Goal: Task Accomplishment & Management: Complete application form

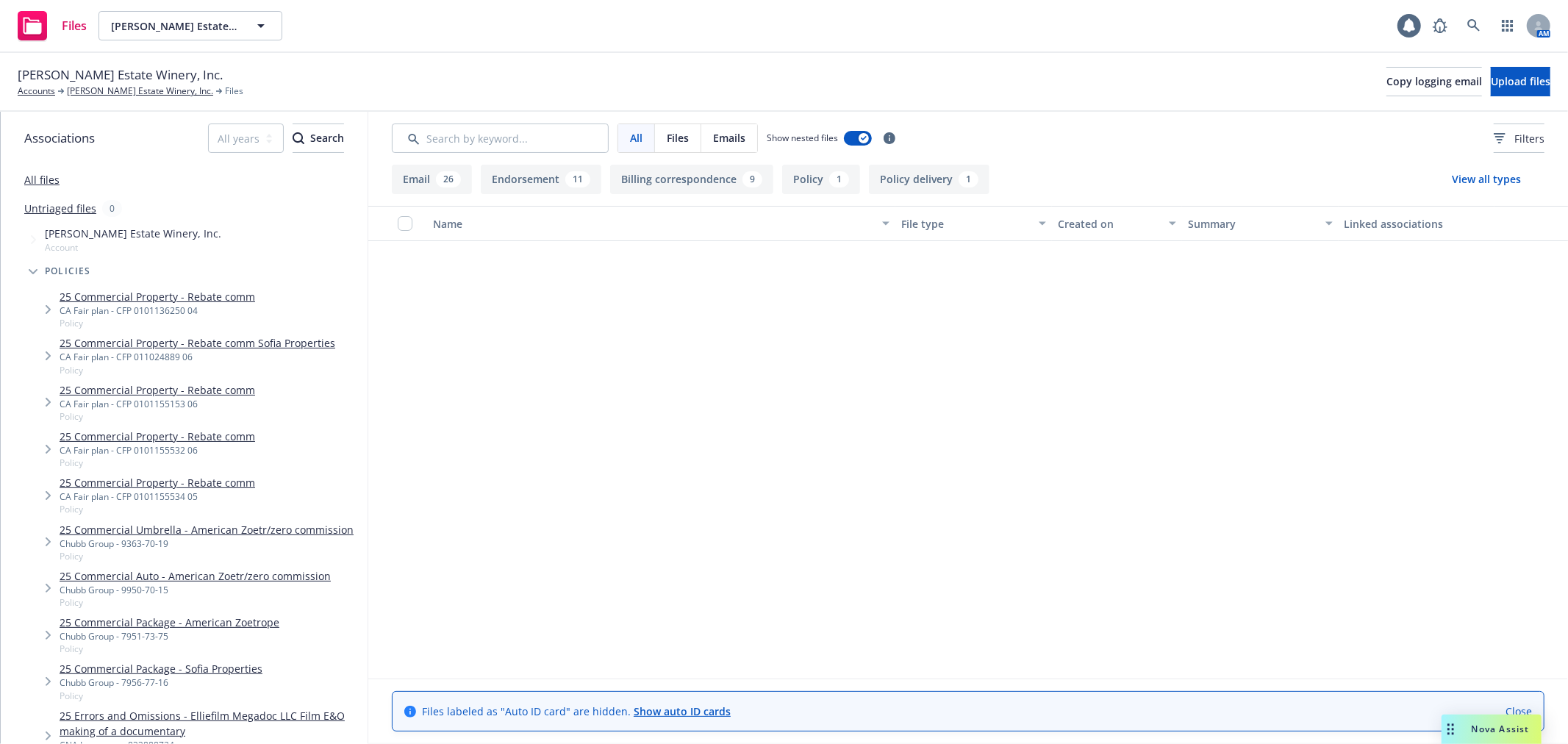
scroll to position [2041, 0]
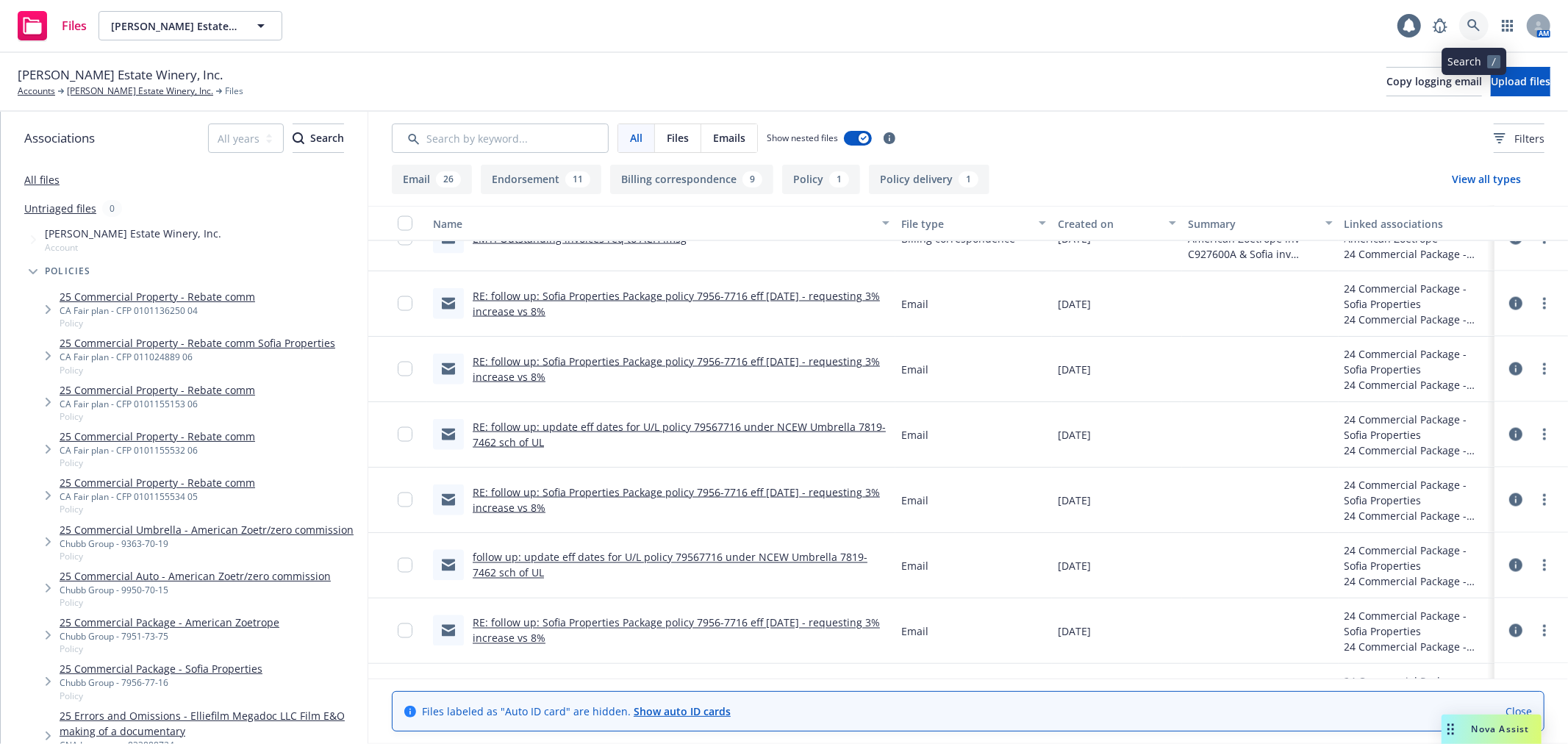
click at [1481, 23] on link at bounding box center [1474, 25] width 29 height 29
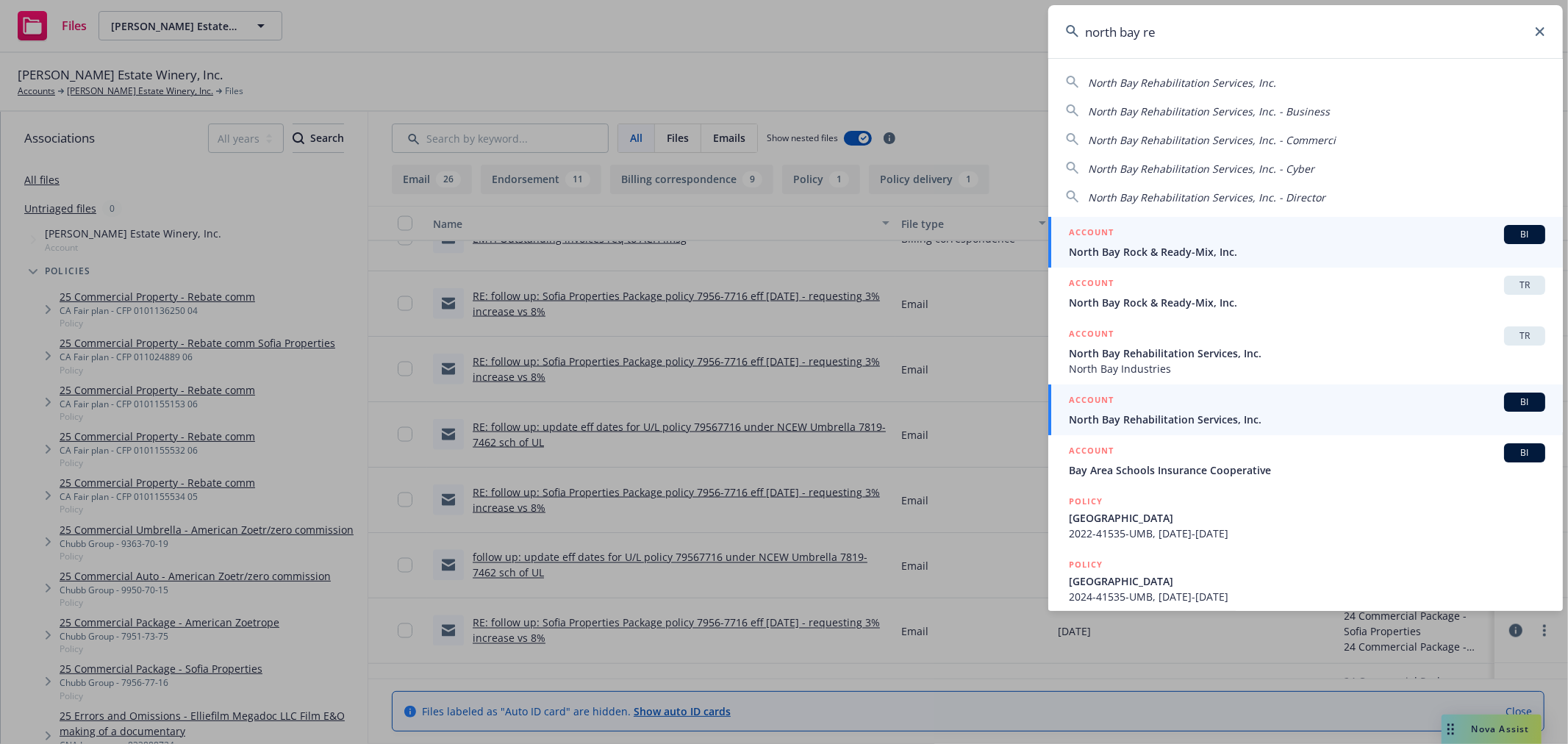
type input "north bay re"
click at [1190, 412] on div "ACCOUNT BI" at bounding box center [1306, 402] width 476 height 19
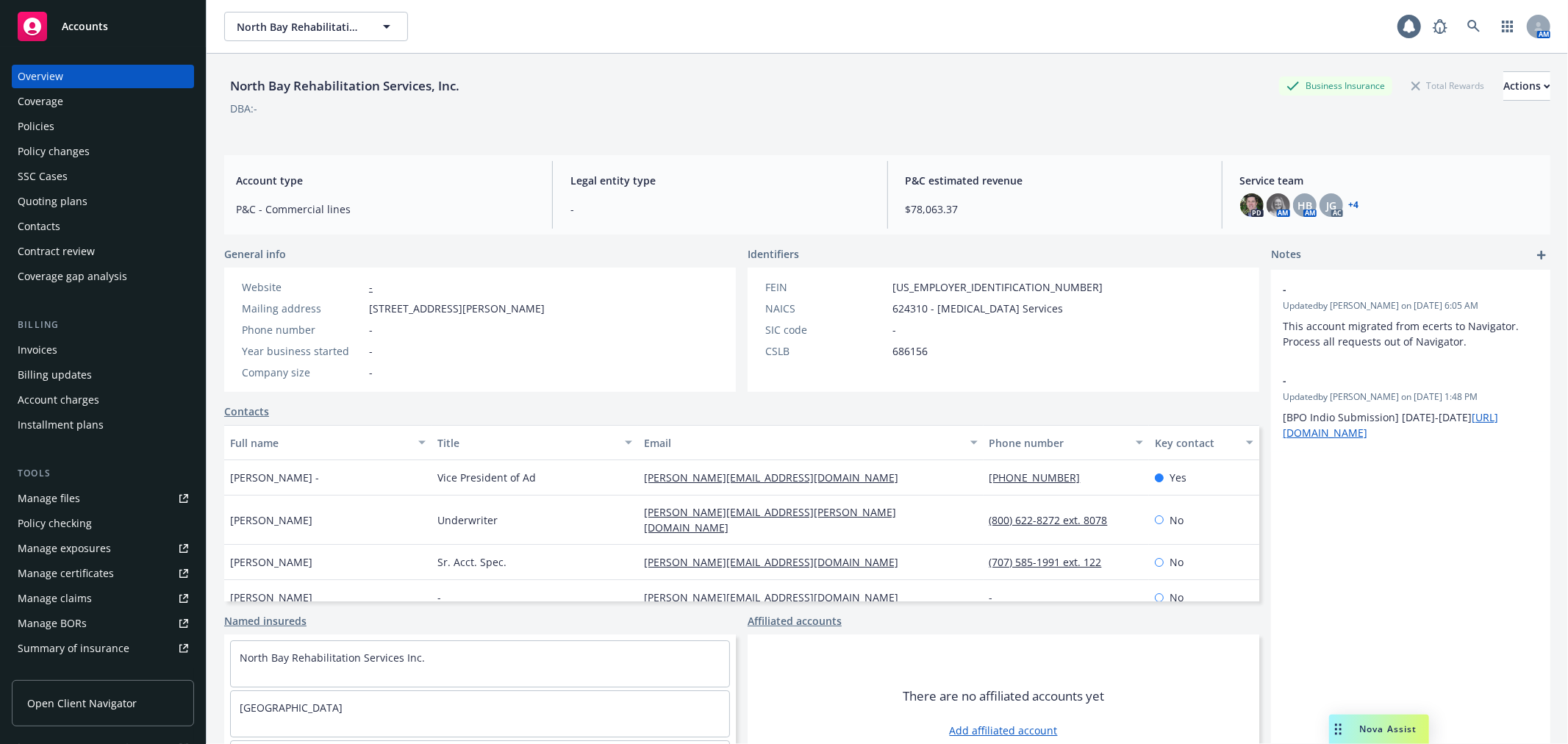
click at [99, 151] on div "Policy changes" at bounding box center [103, 151] width 170 height 23
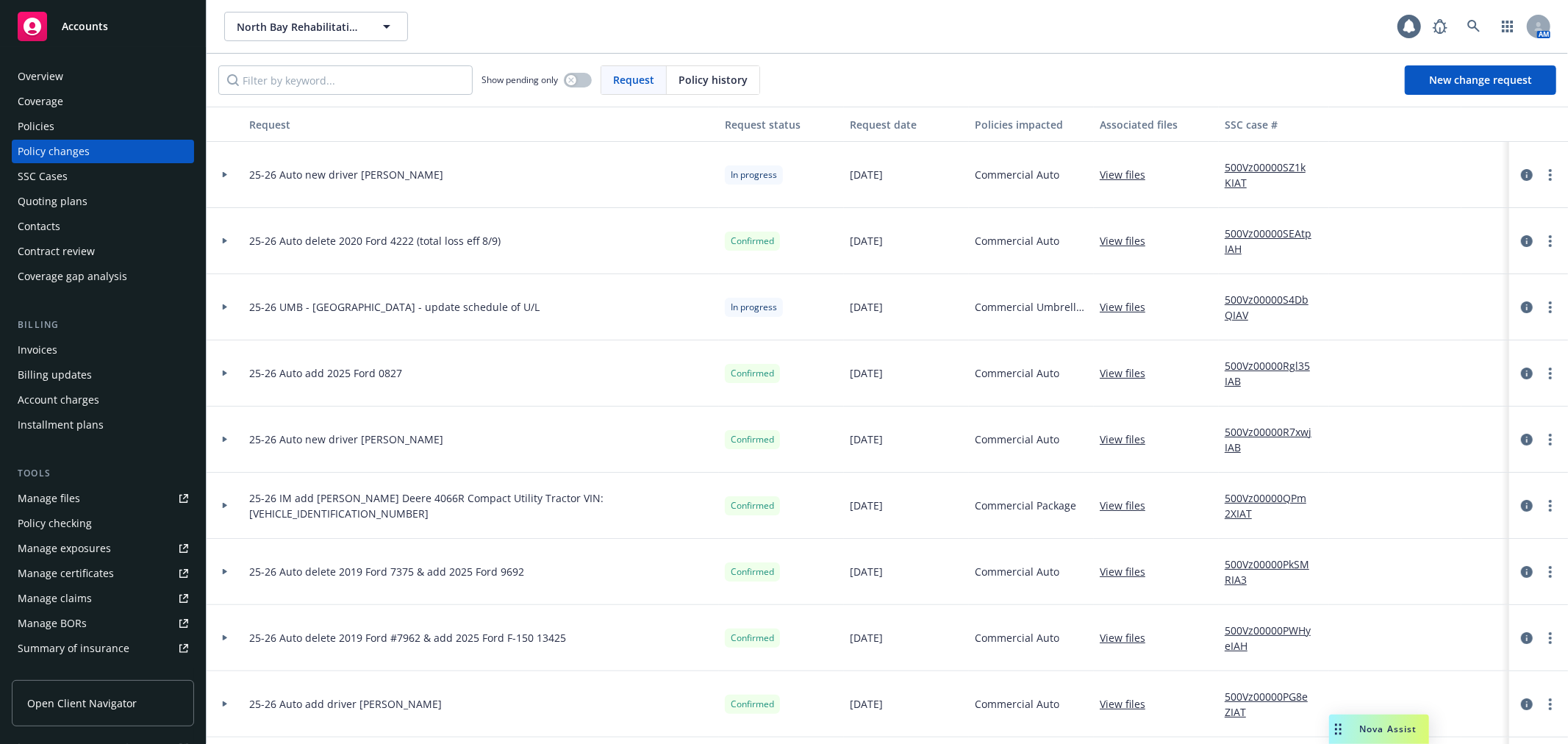
drag, startPoint x: 225, startPoint y: 173, endPoint x: 291, endPoint y: 196, distance: 69.9
click at [226, 173] on icon at bounding box center [225, 174] width 6 height 5
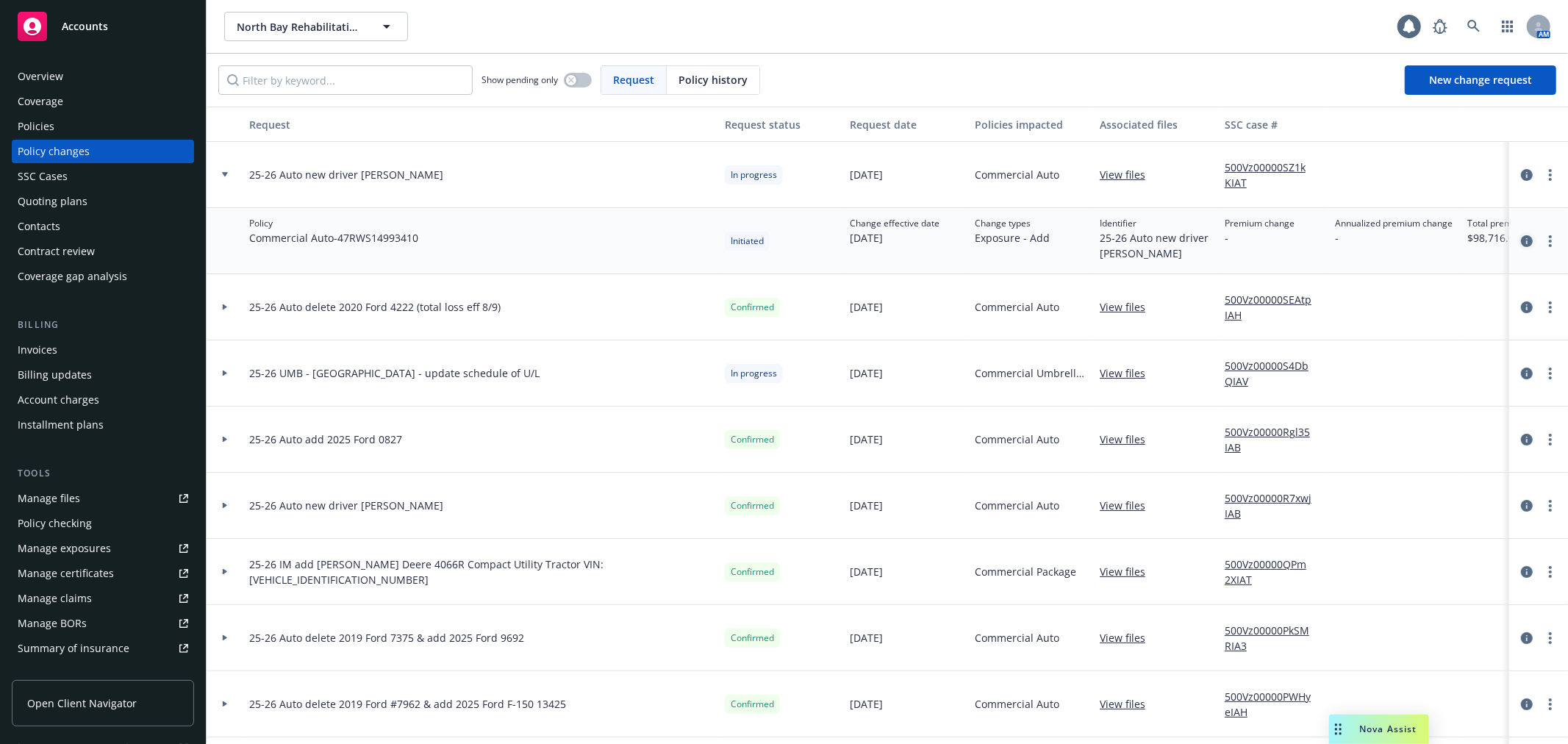
click at [1518, 246] on link "circleInformation" at bounding box center [1527, 241] width 18 height 18
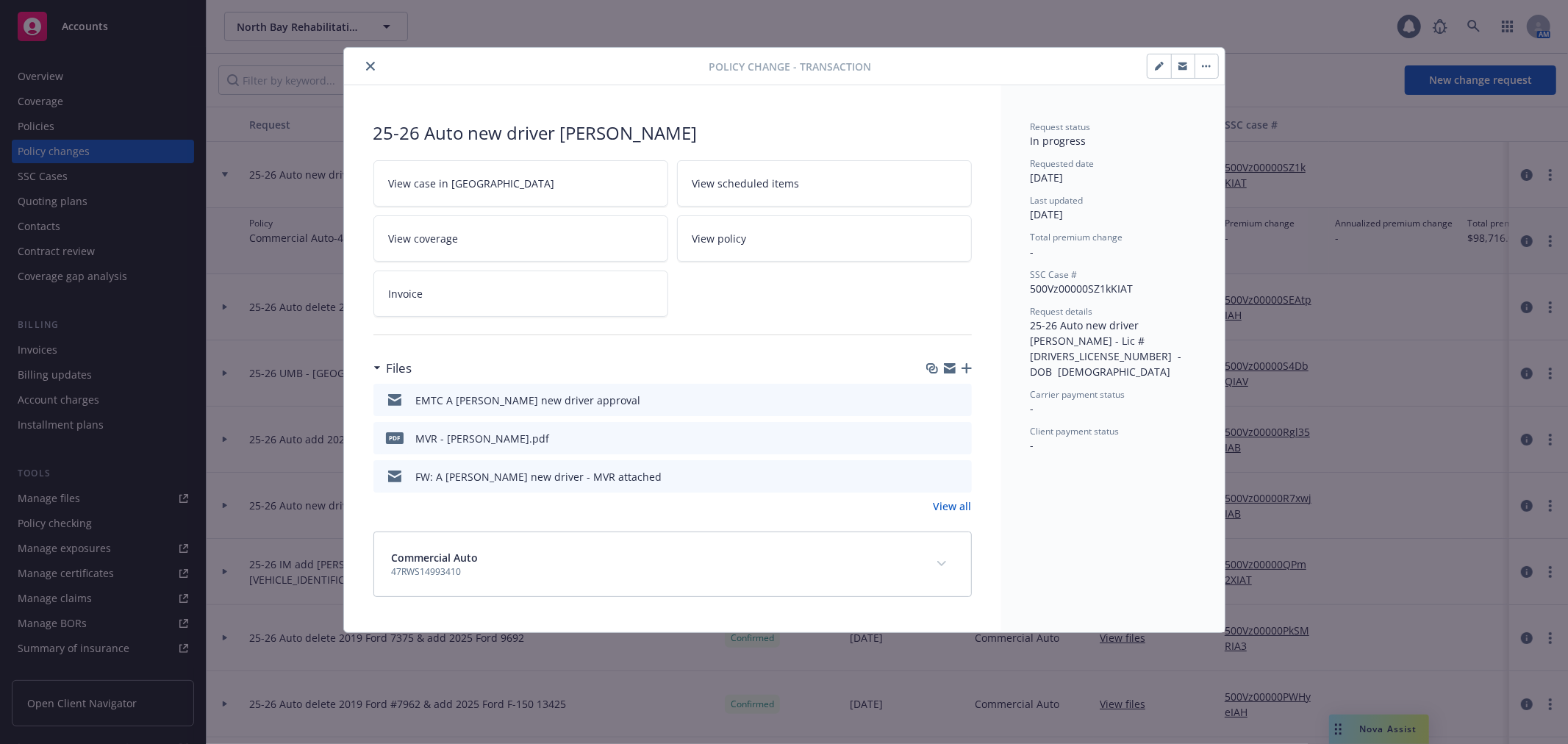
click at [949, 371] on icon "button" at bounding box center [950, 370] width 12 height 7
click at [952, 371] on icon "button" at bounding box center [950, 370] width 12 height 7
drag, startPoint x: 370, startPoint y: 69, endPoint x: 339, endPoint y: 86, distance: 35.4
click at [370, 69] on icon "close" at bounding box center [371, 66] width 9 height 9
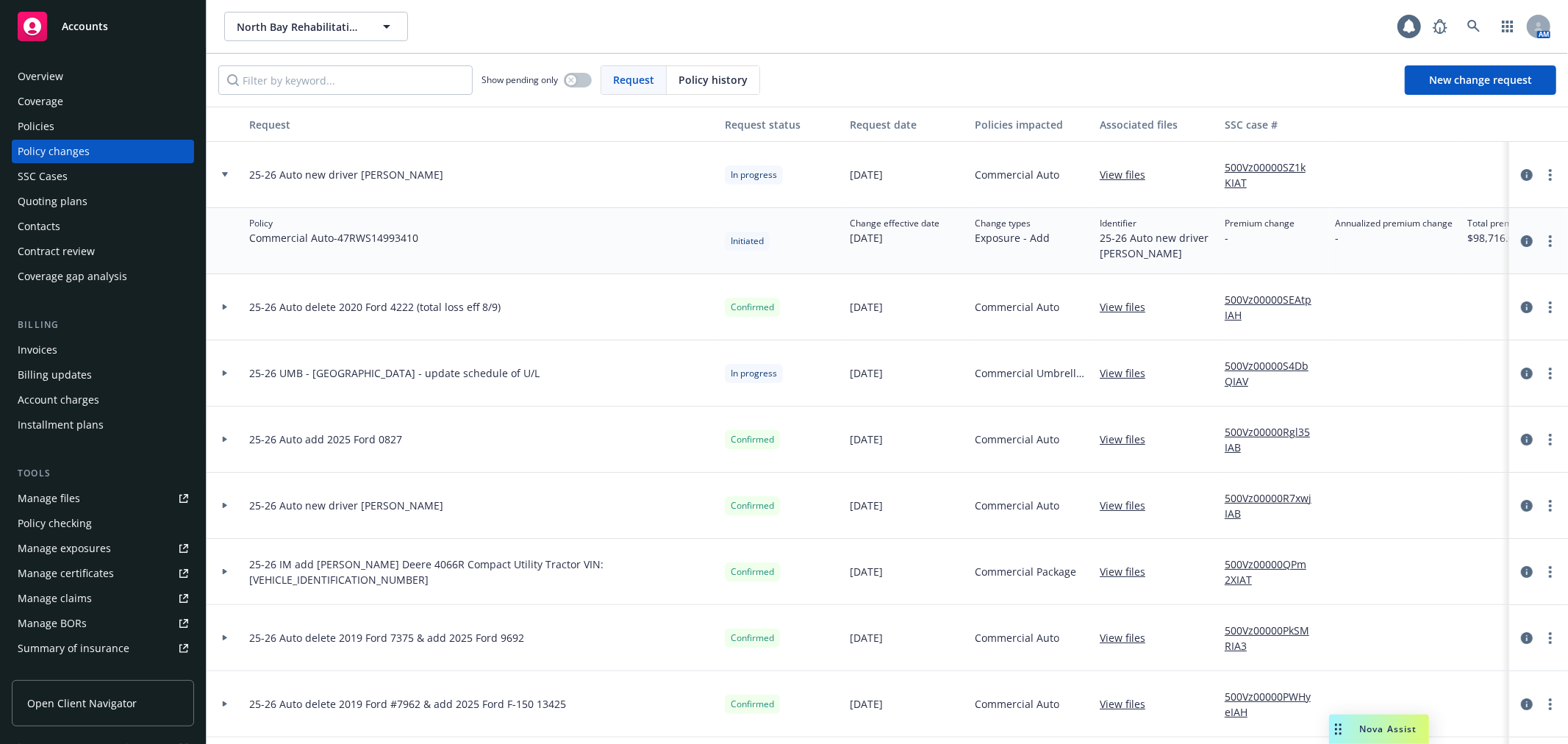
click at [223, 175] on icon at bounding box center [225, 174] width 6 height 5
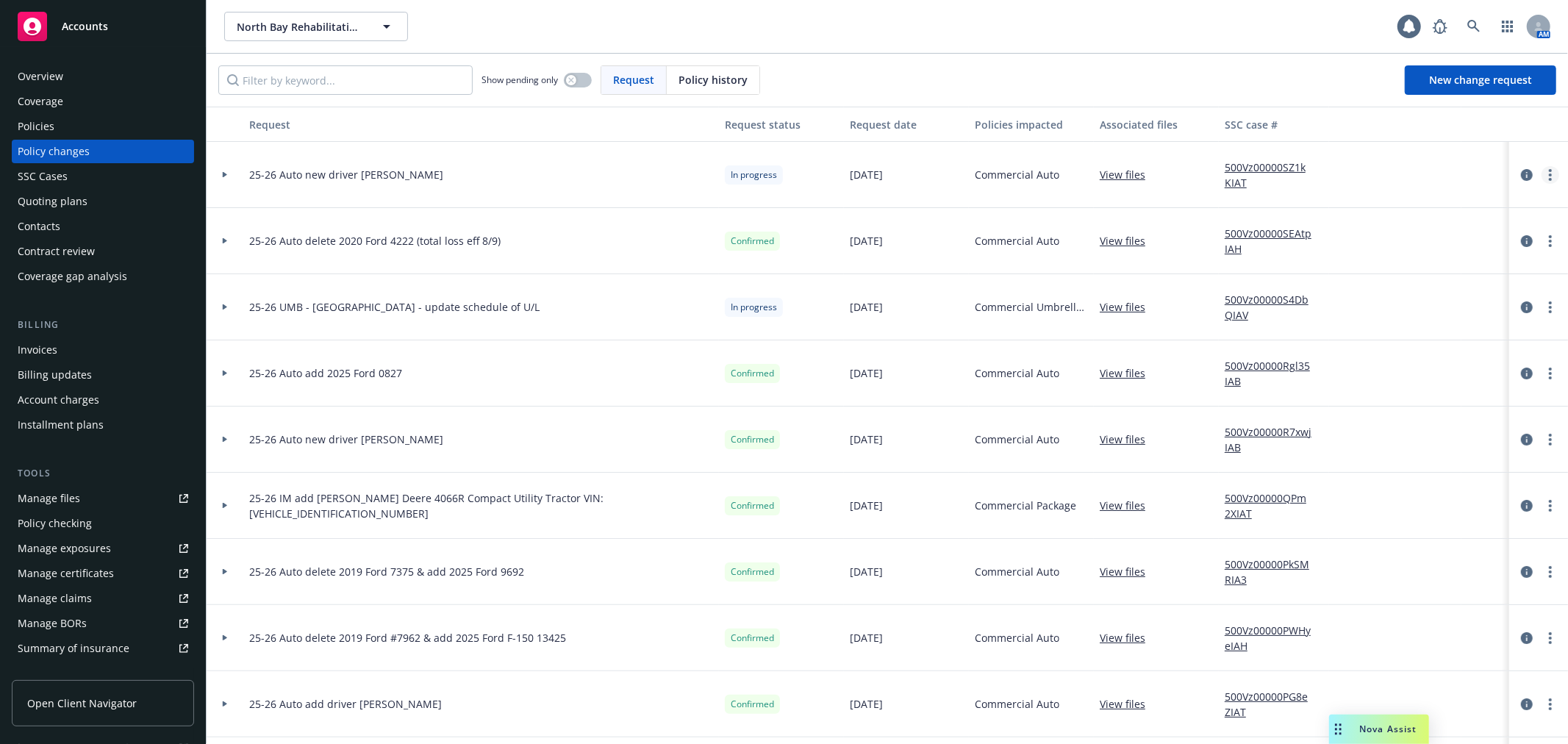
click at [1549, 173] on icon "more" at bounding box center [1551, 175] width 3 height 12
click at [1475, 290] on link "Resume workflow" at bounding box center [1419, 293] width 252 height 29
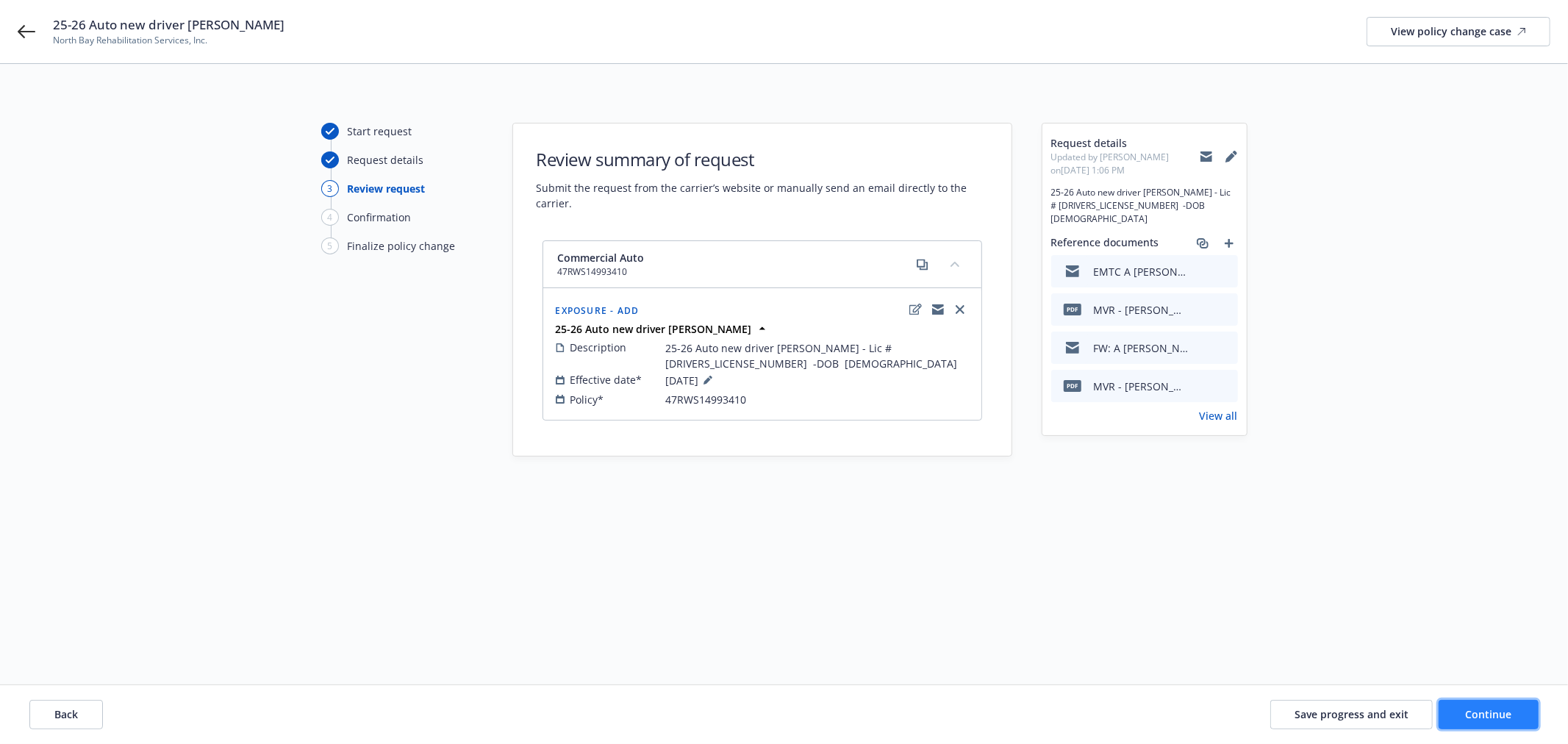
click at [1510, 711] on span "Continue" at bounding box center [1490, 713] width 46 height 14
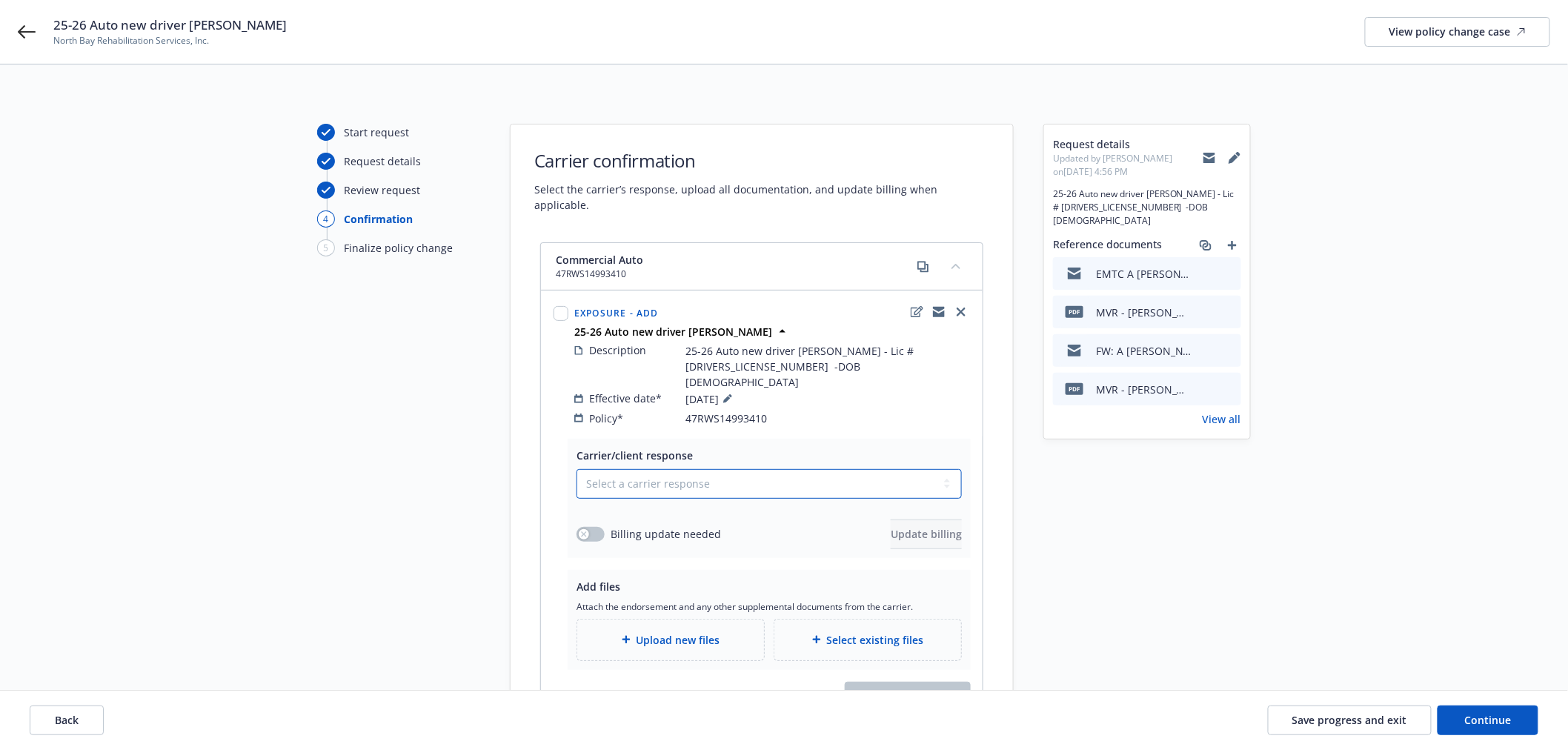
click at [684, 469] on select "Select a carrier response Accepted Accepted with revision No endorsement needed…" at bounding box center [769, 483] width 386 height 29
select select "NO_ENDORSEMENT_NEEDED"
click at [576, 469] on select "Select a carrier response Accepted Accepted with revision No endorsement needed…" at bounding box center [769, 483] width 386 height 29
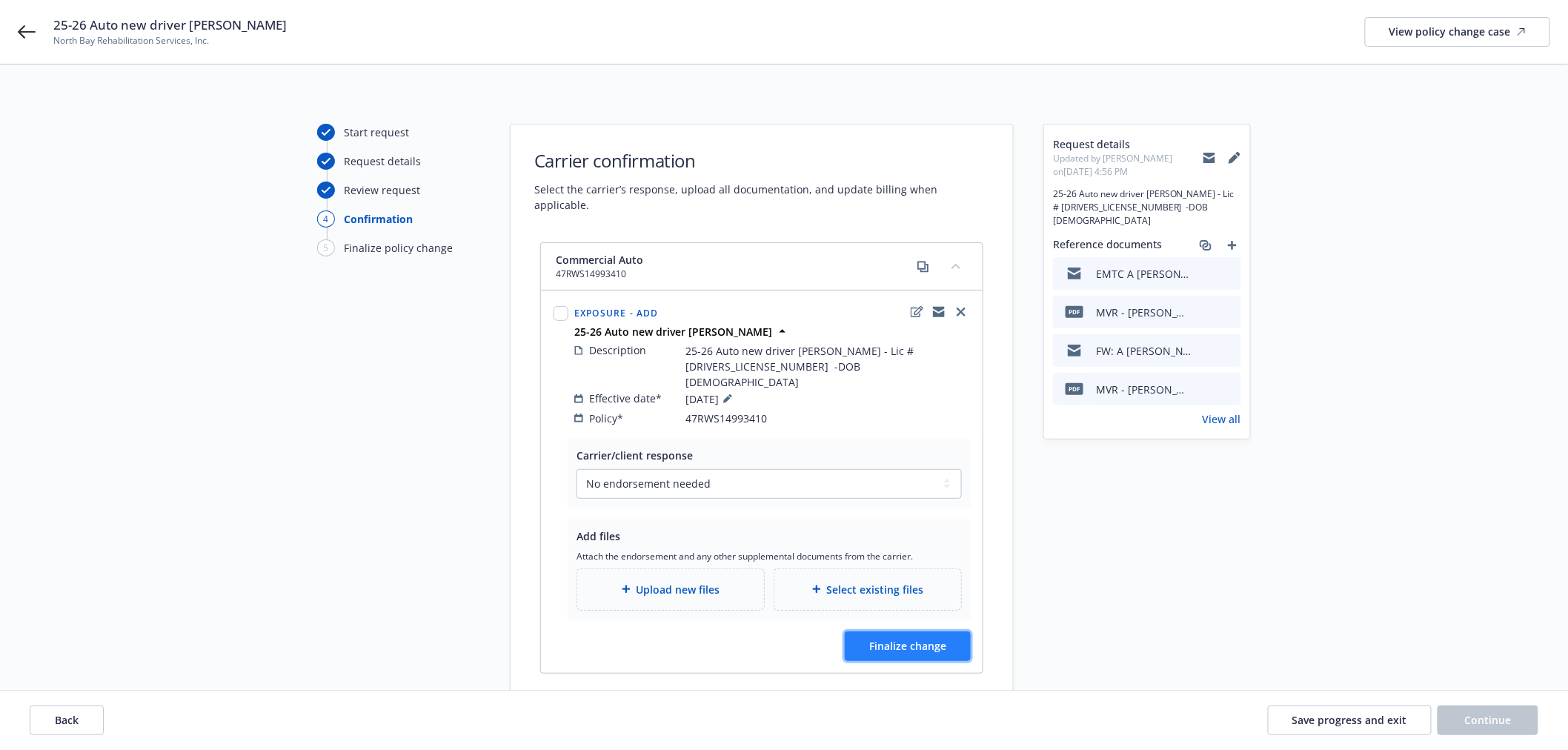
click at [906, 639] on span "Finalize change" at bounding box center [908, 645] width 77 height 14
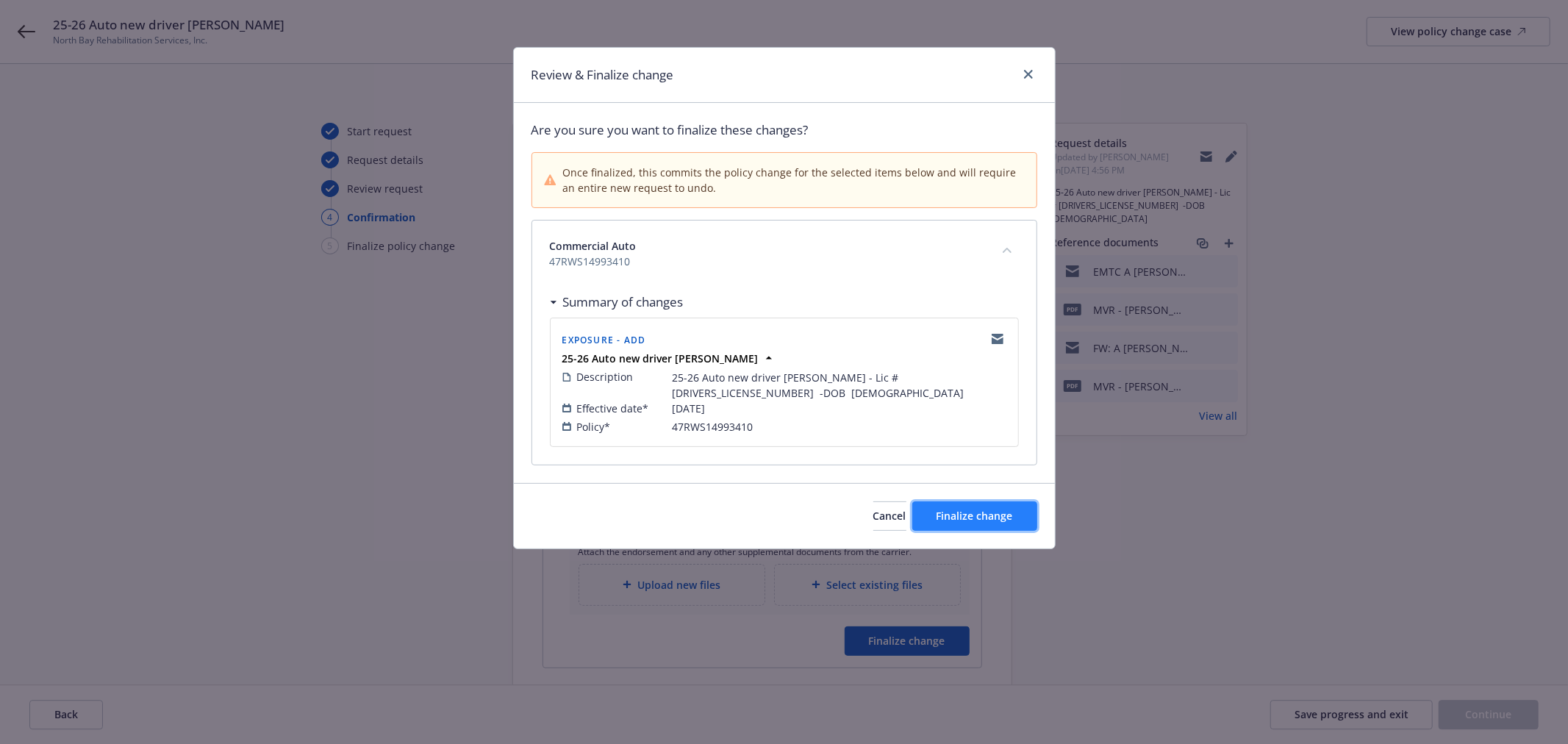
click at [983, 512] on span "Finalize change" at bounding box center [975, 515] width 76 height 14
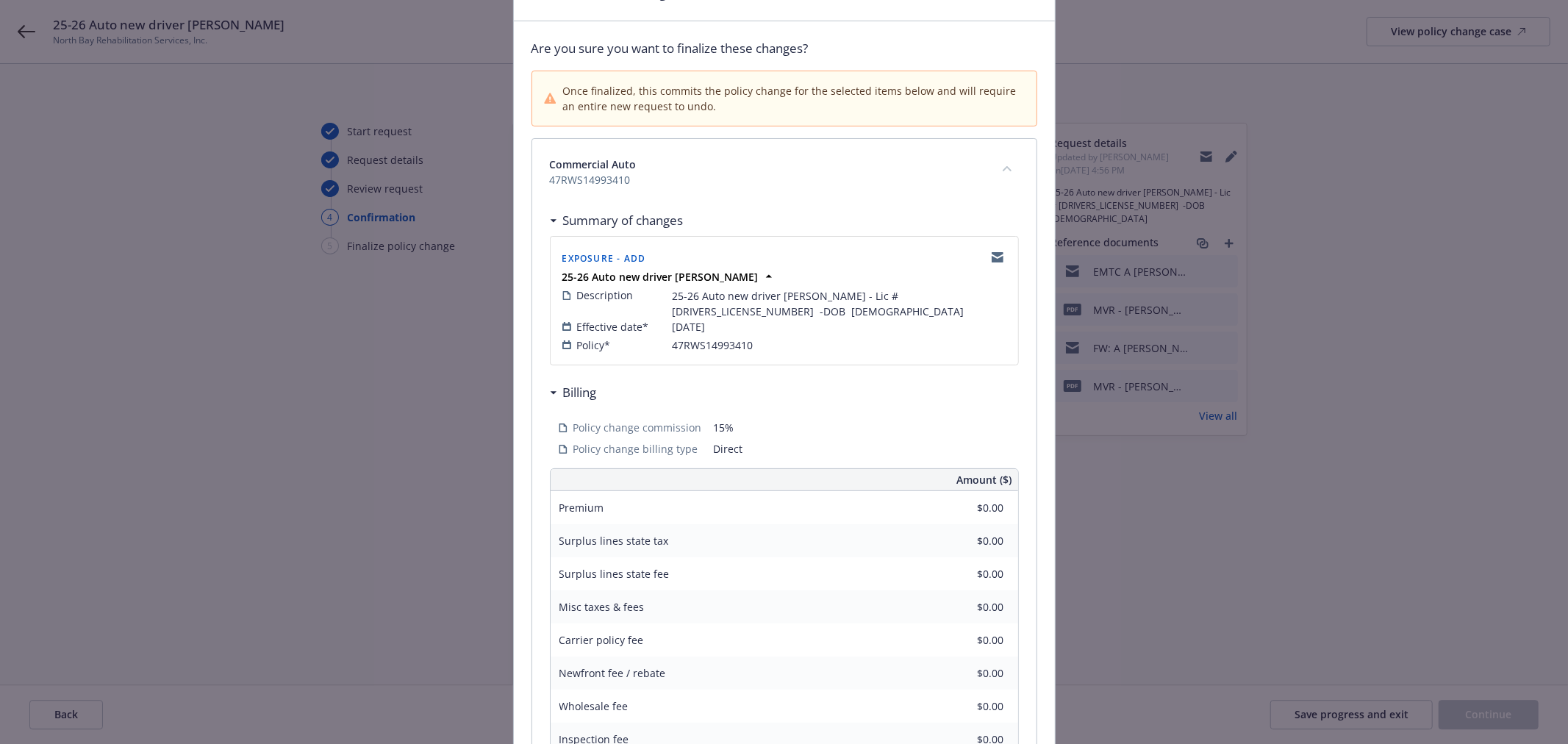
scroll to position [267, 0]
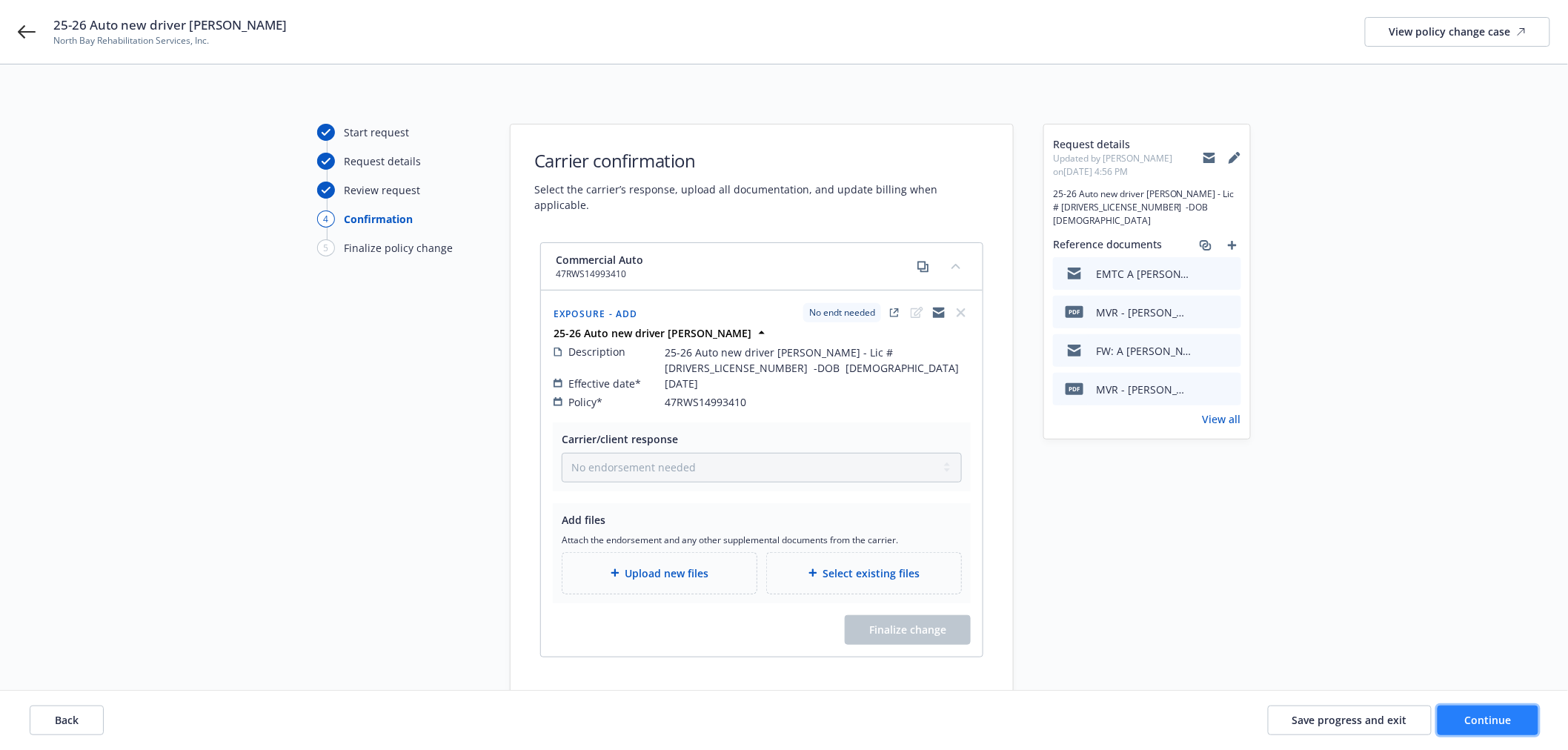
click at [1490, 724] on span "Continue" at bounding box center [1488, 719] width 47 height 14
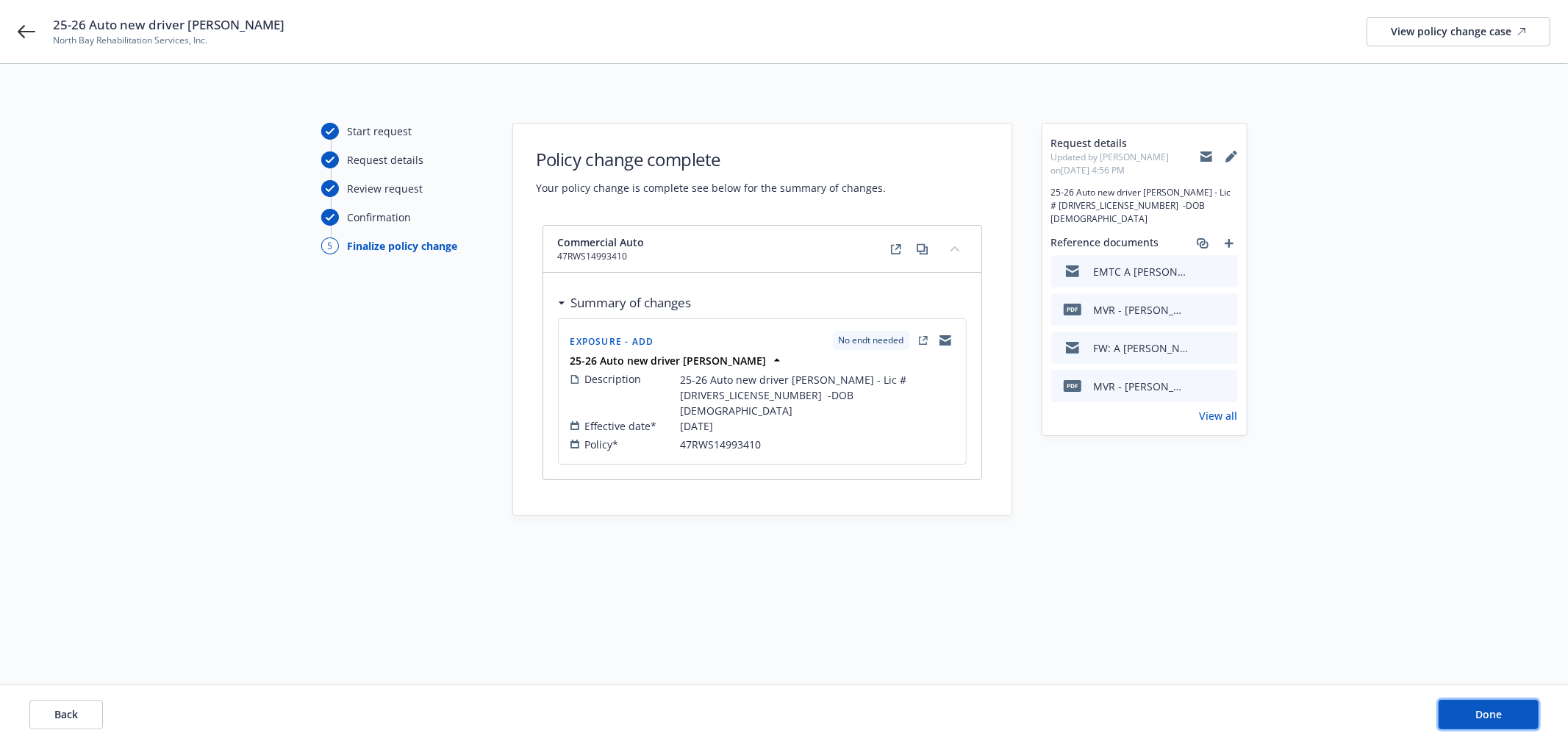
click at [1479, 718] on span "Done" at bounding box center [1488, 713] width 26 height 14
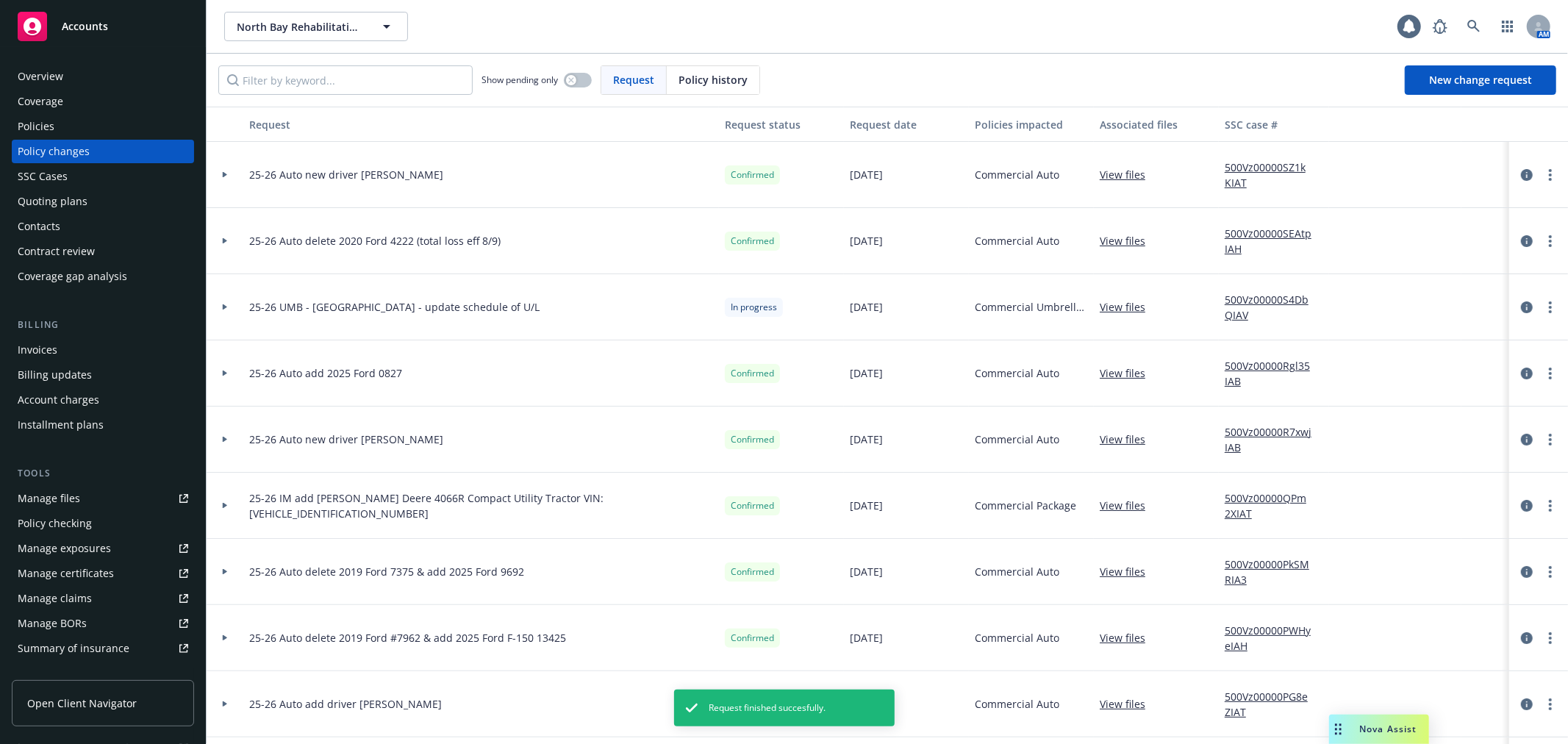
click at [93, 182] on div "SSC Cases" at bounding box center [103, 176] width 170 height 23
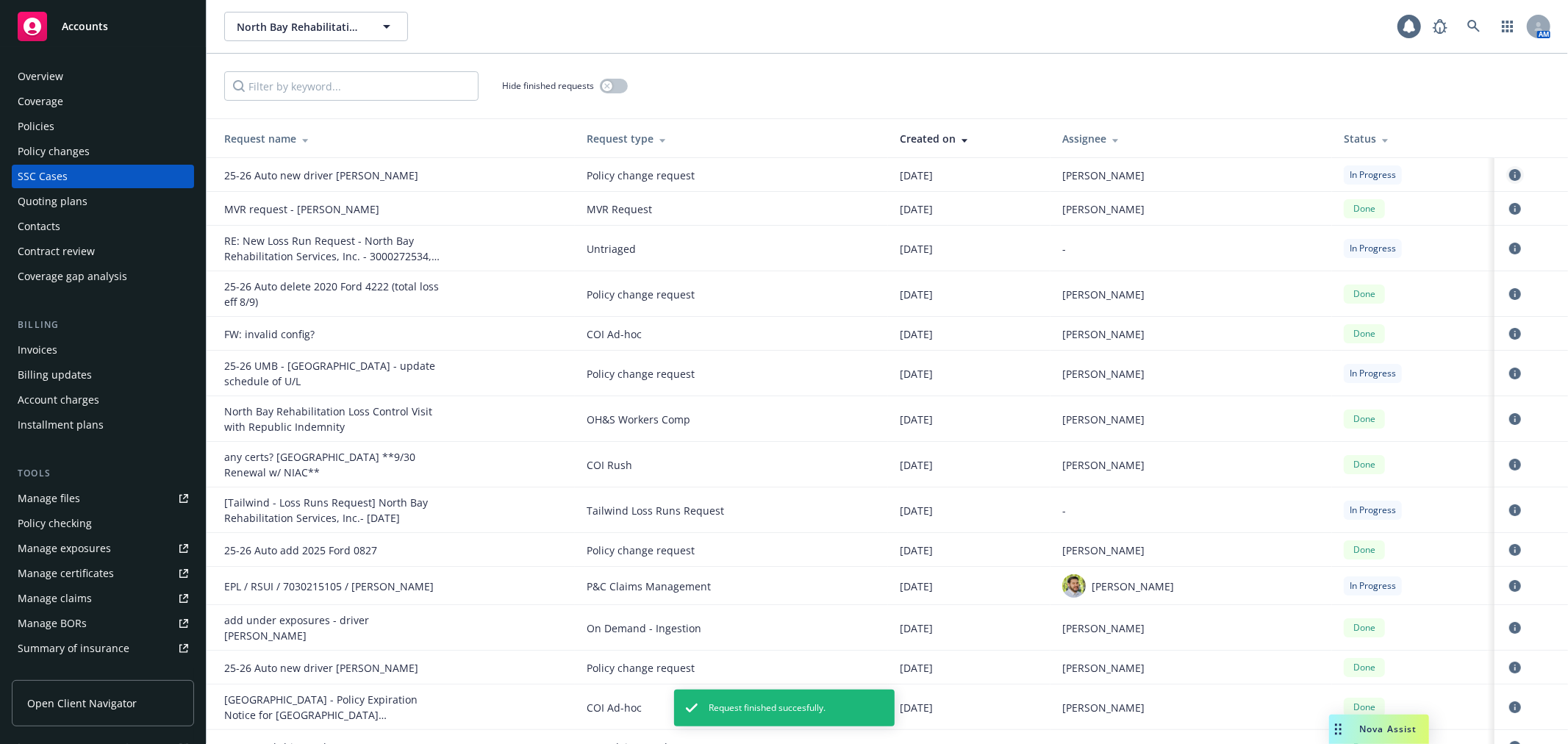
click at [1510, 181] on icon "circleInformation" at bounding box center [1516, 175] width 12 height 12
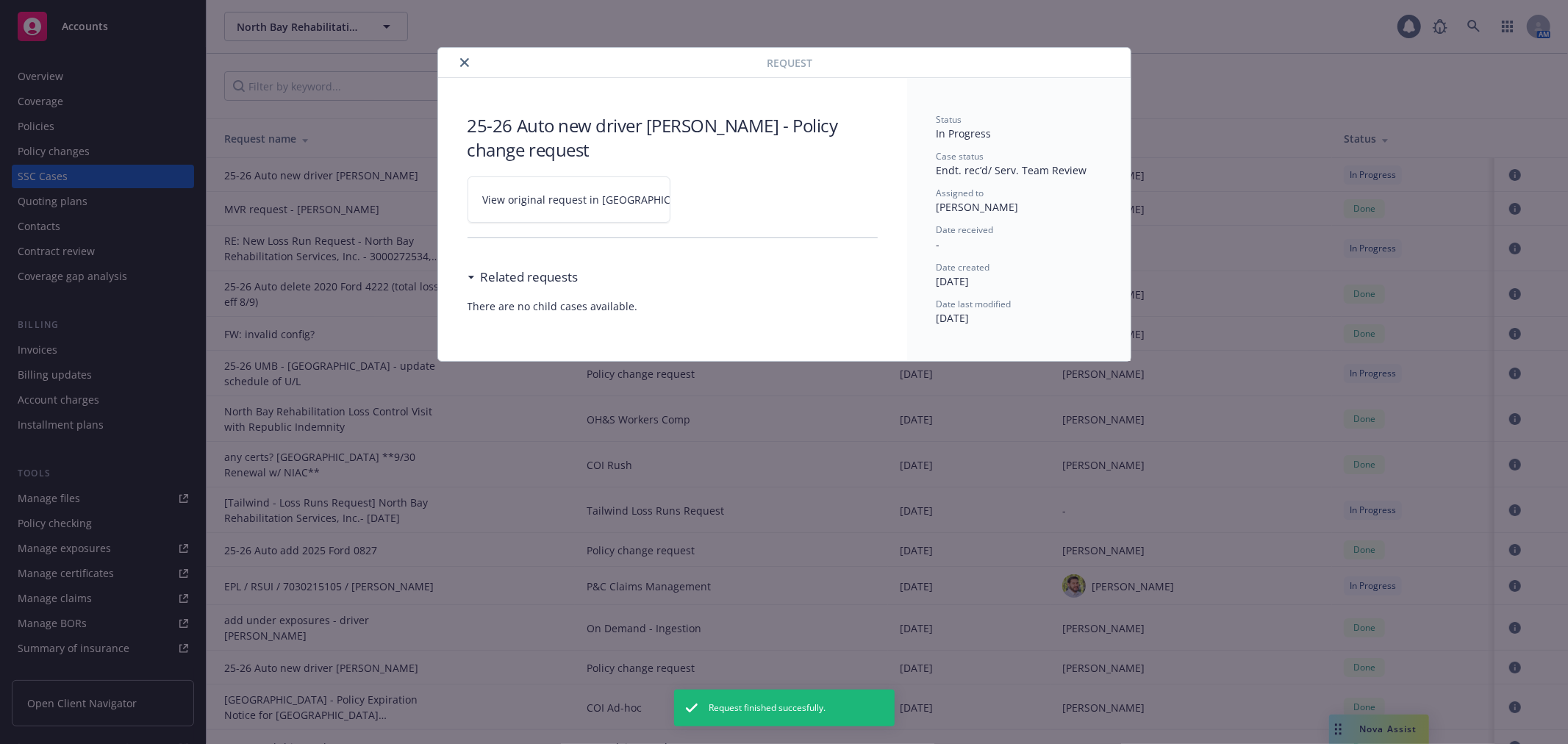
click at [539, 197] on span "View original request in SSC" at bounding box center [594, 199] width 223 height 16
click at [465, 61] on icon "close" at bounding box center [465, 63] width 9 height 9
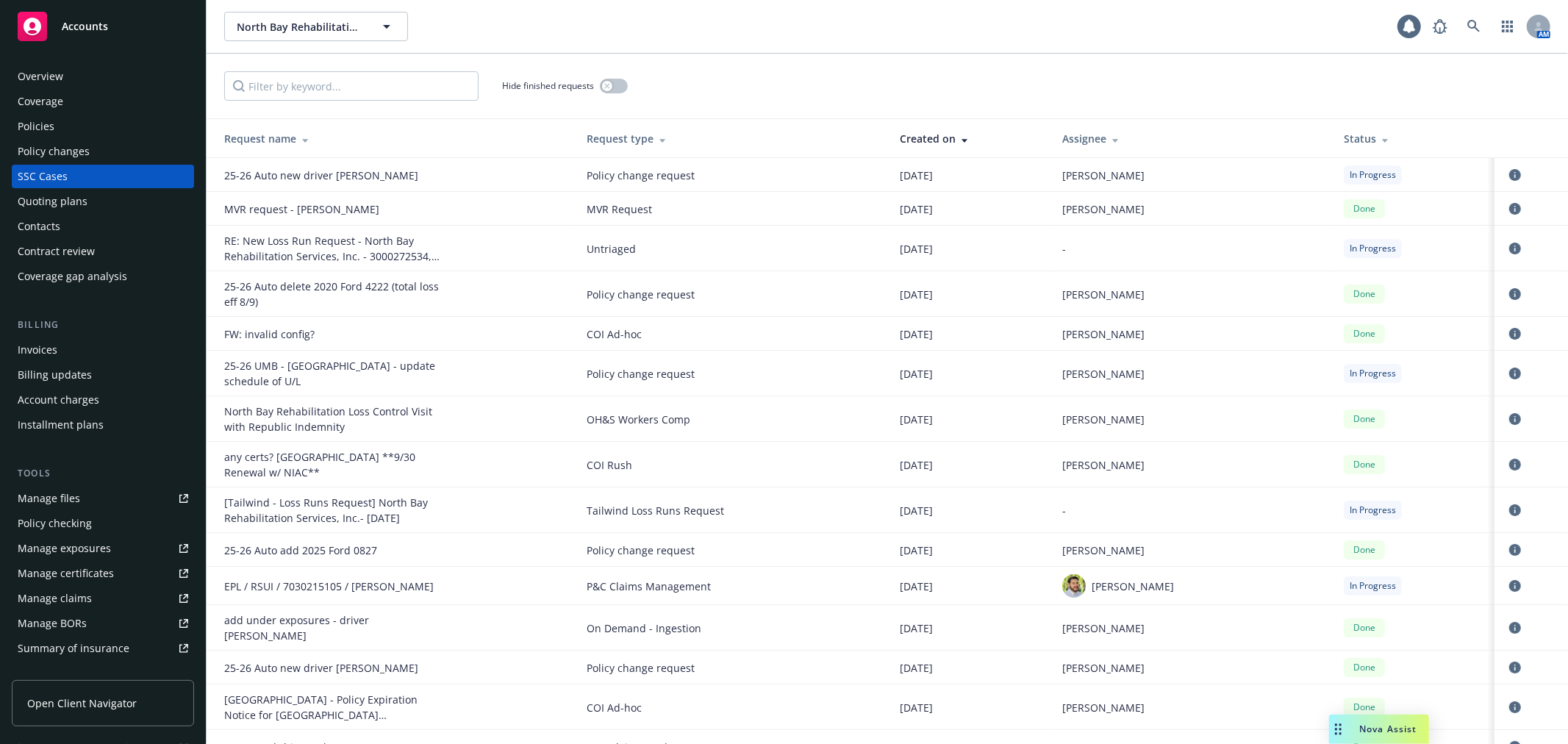
click at [123, 146] on div "Policy changes" at bounding box center [103, 151] width 170 height 23
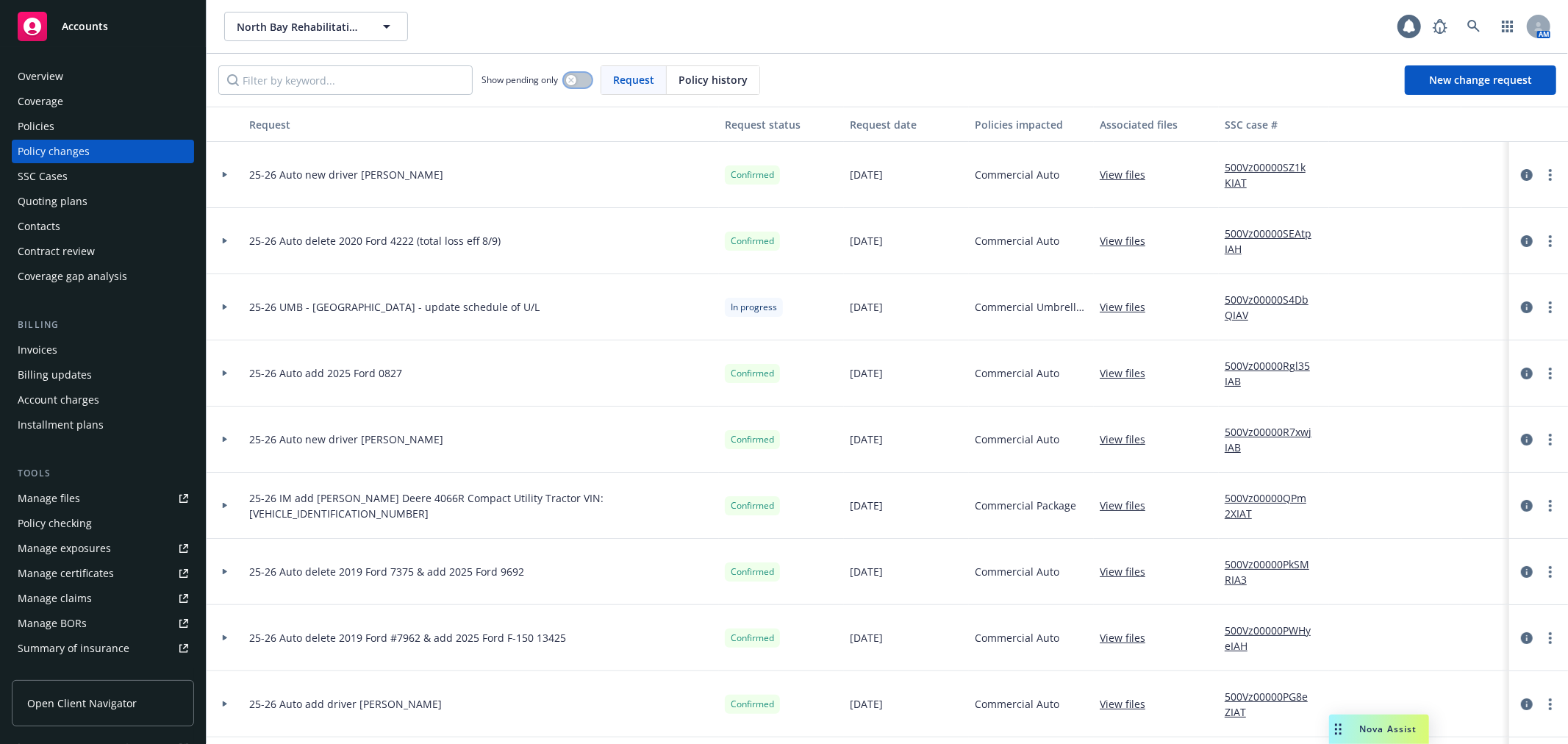
click at [583, 74] on button "button" at bounding box center [578, 80] width 28 height 15
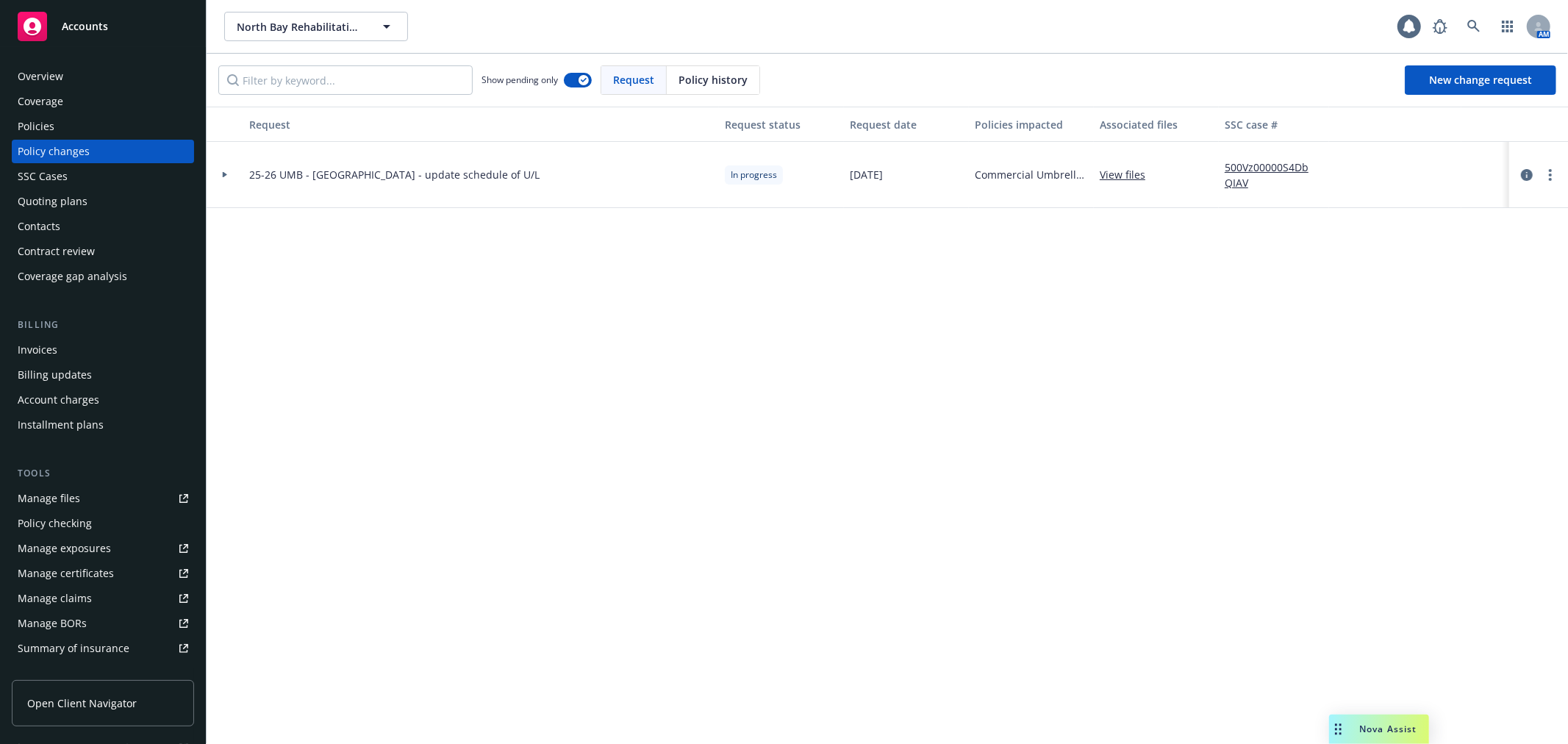
click at [223, 176] on icon at bounding box center [225, 175] width 4 height 6
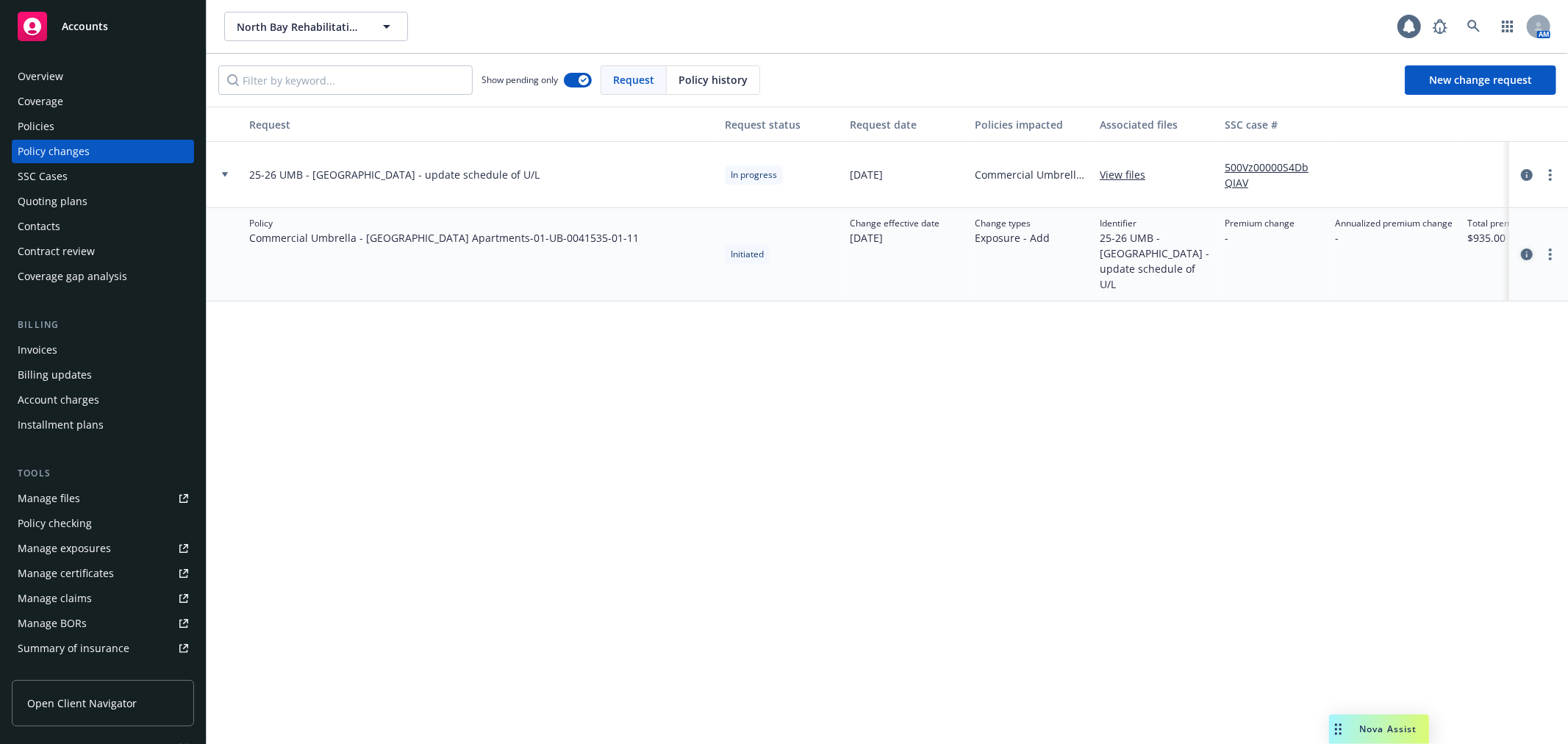
click at [1524, 248] on icon "circleInformation" at bounding box center [1527, 254] width 12 height 12
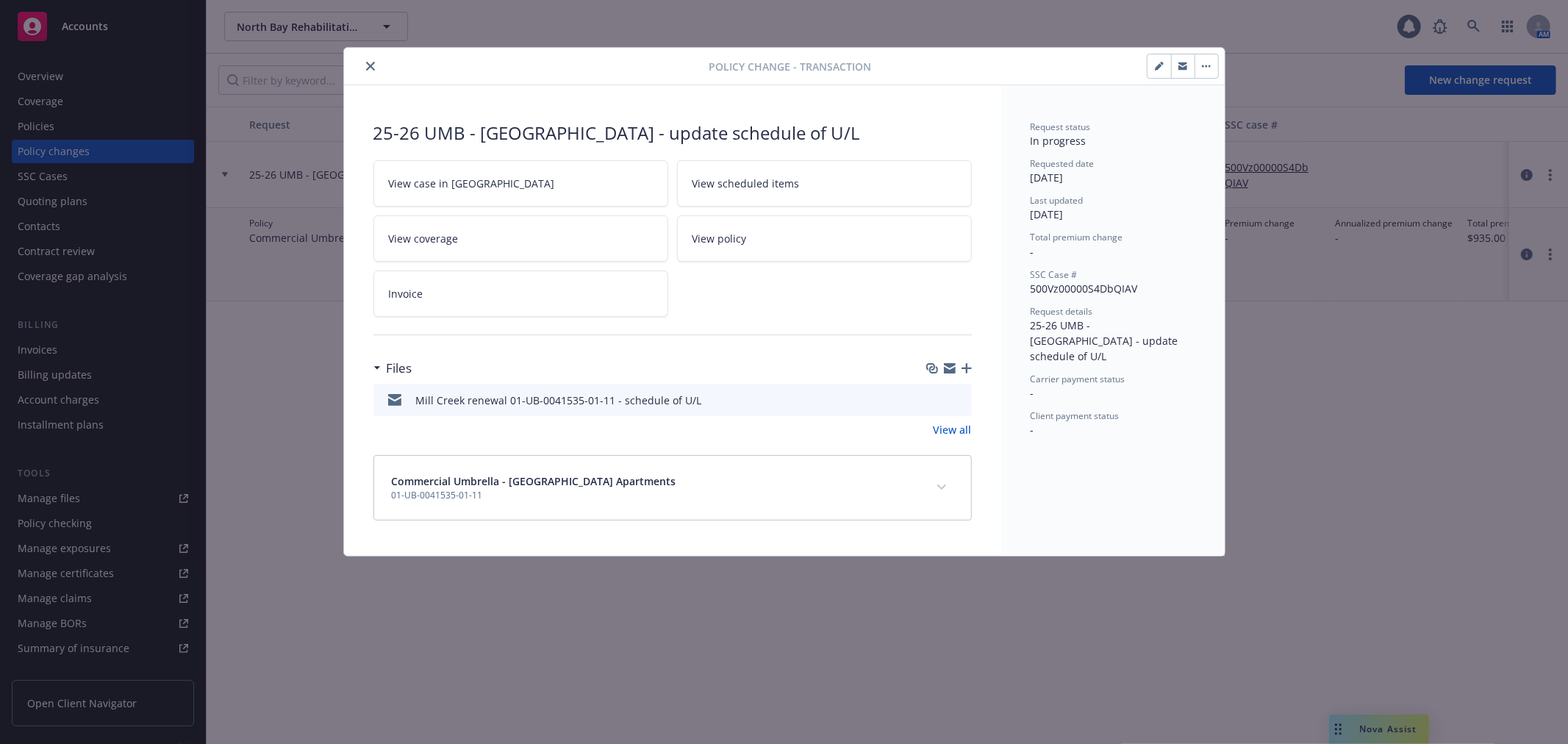
click at [932, 395] on icon "download file" at bounding box center [933, 399] width 12 height 12
click at [373, 59] on button "close" at bounding box center [371, 66] width 18 height 18
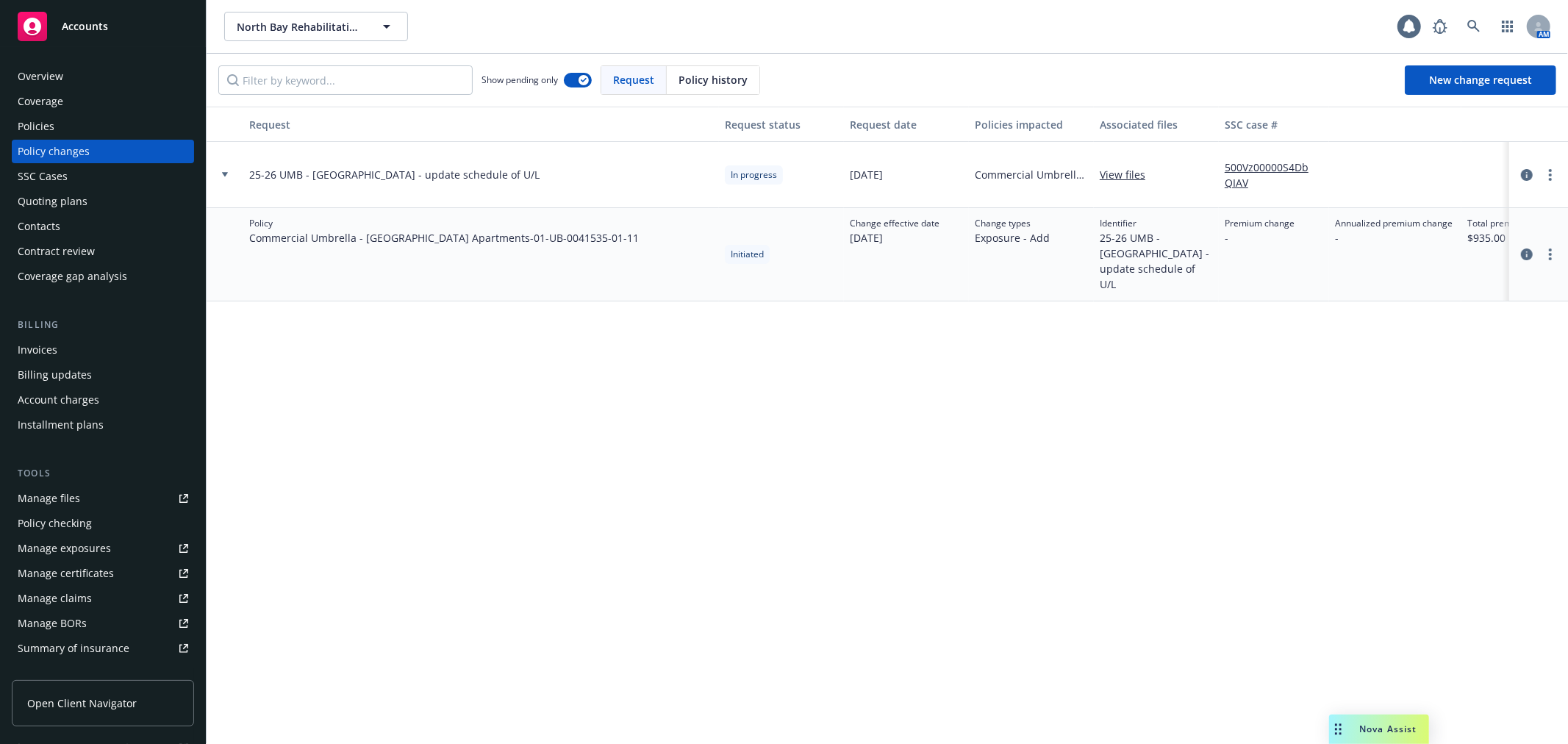
click at [116, 538] on link "Manage exposures" at bounding box center [103, 548] width 182 height 23
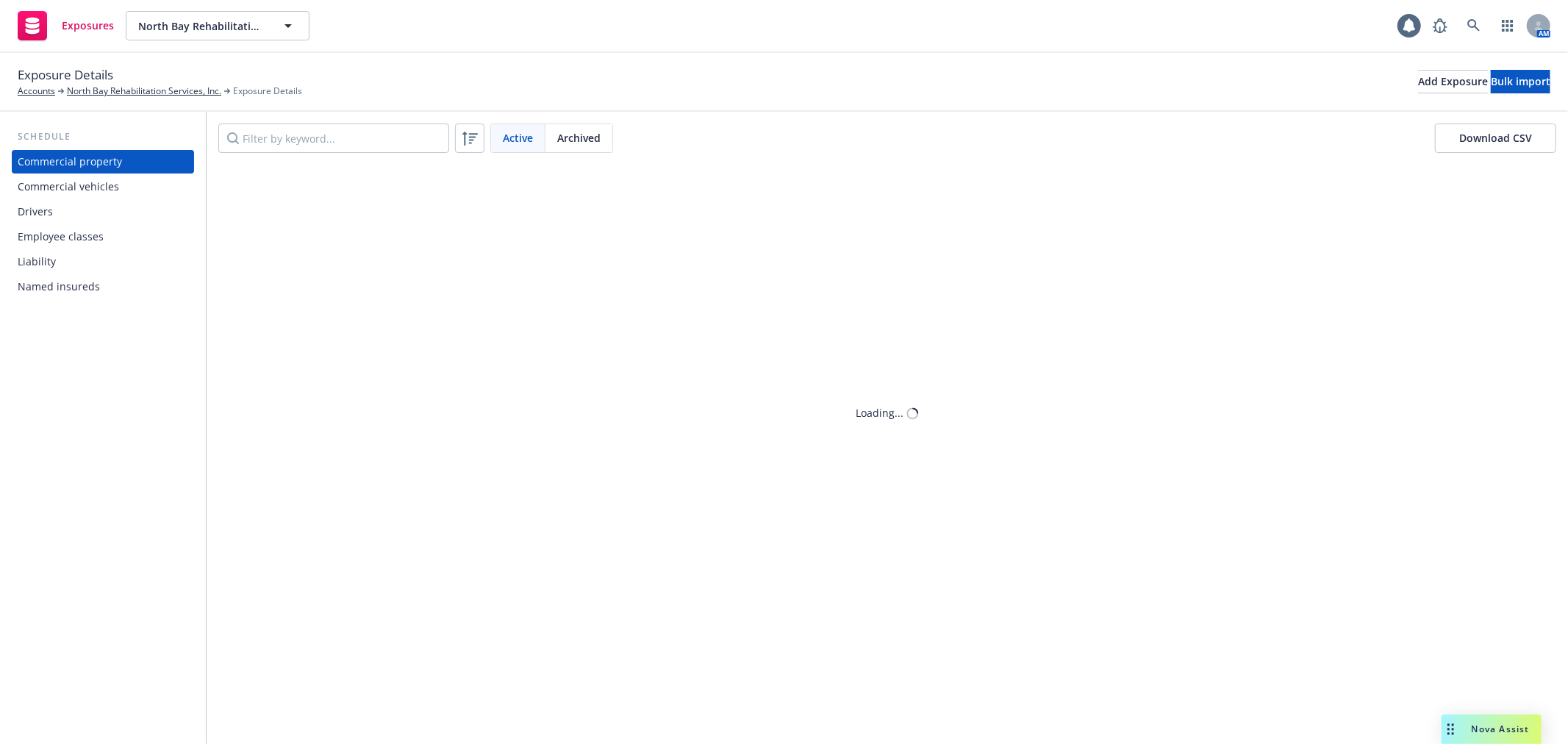
click at [126, 221] on div "Drivers" at bounding box center [103, 211] width 170 height 23
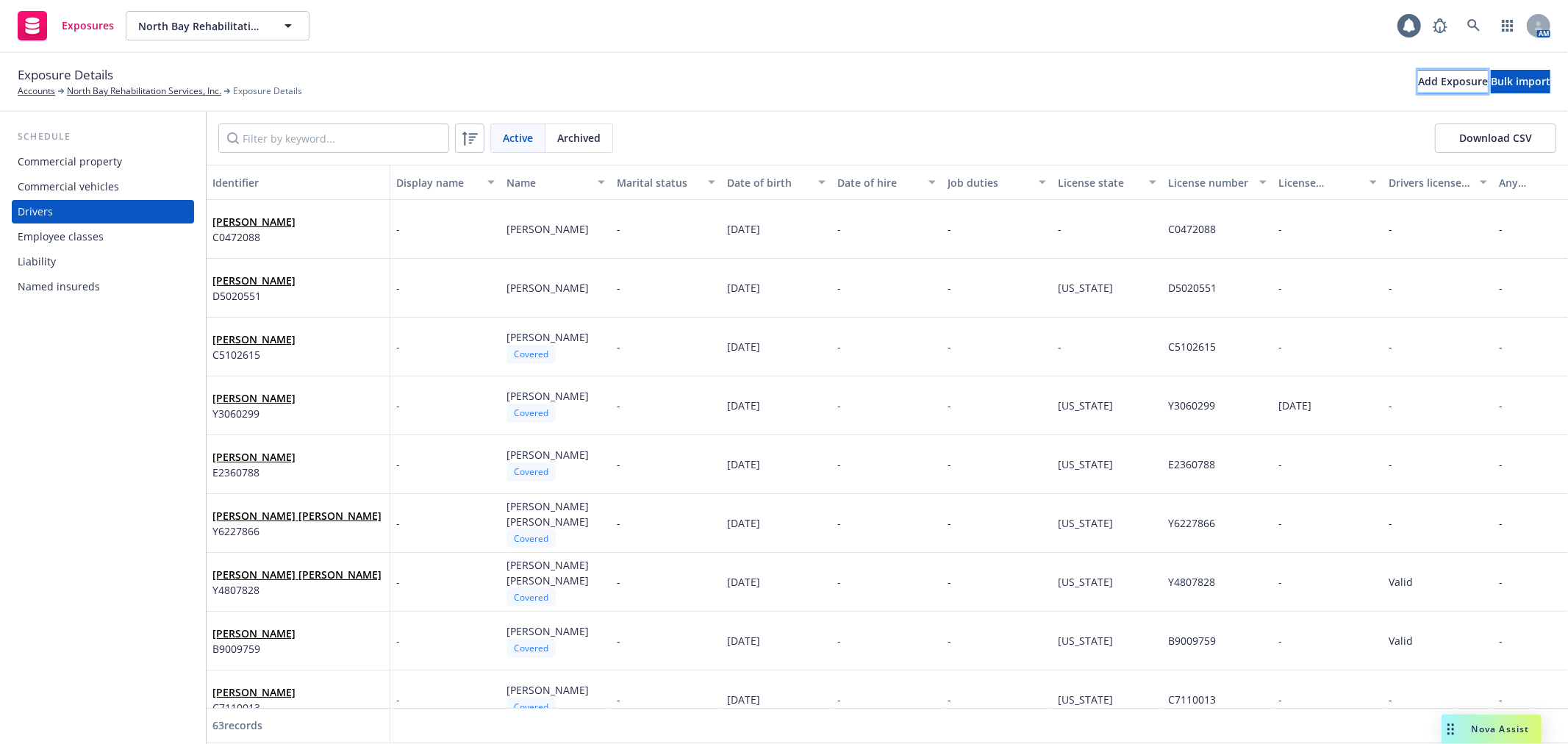
click at [1419, 76] on div "Add Exposure" at bounding box center [1453, 81] width 70 height 22
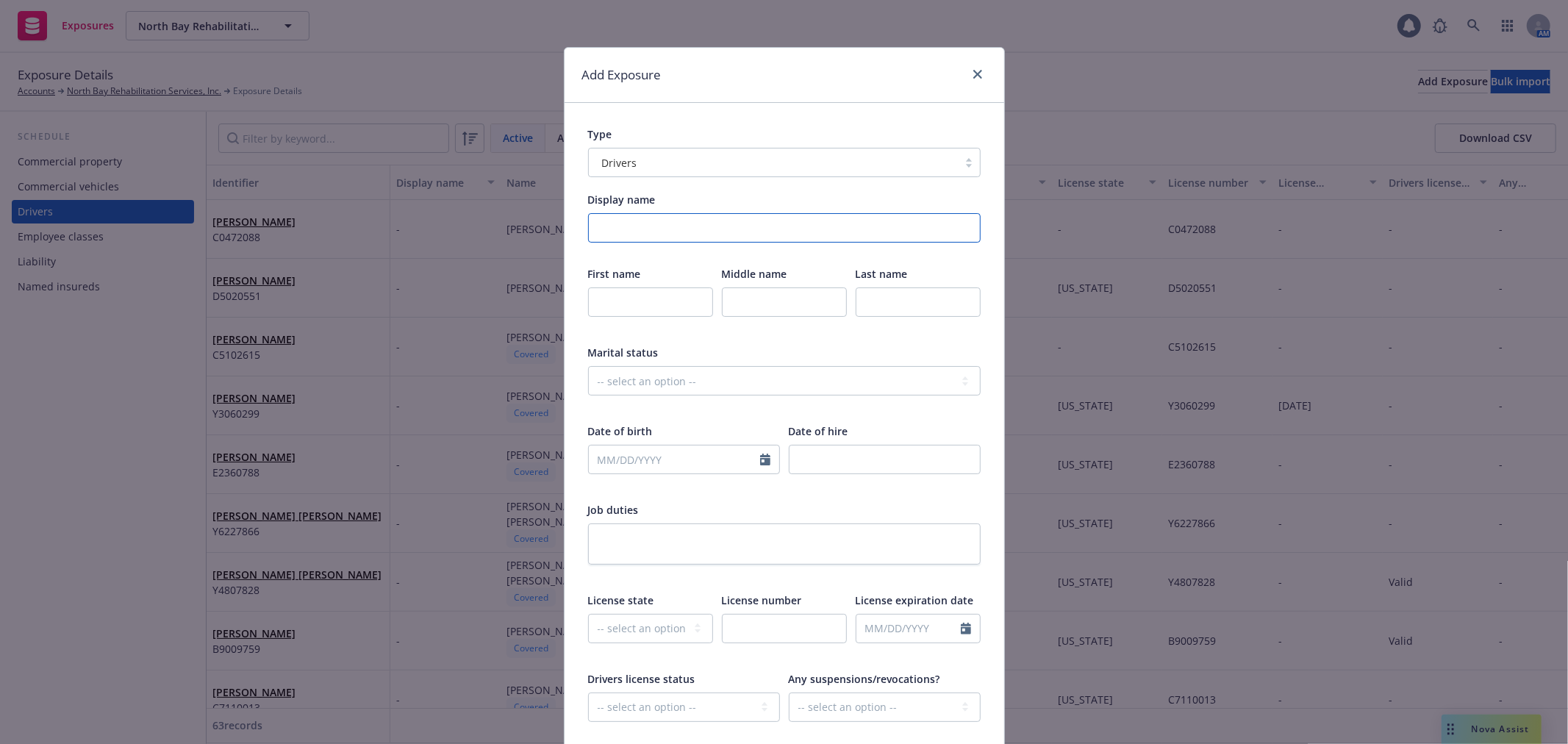
click at [646, 238] on input "Display name" at bounding box center [784, 227] width 392 height 29
paste input "Andrea Cortez Martinez - Lic # F5324166 -DOB 7/15/1995"
type input "Andrea Cortez Martinez - Lic # F5324166 -DOB 7/15/1995"
click at [638, 297] on input "text" at bounding box center [650, 302] width 125 height 29
type input "Andrea"
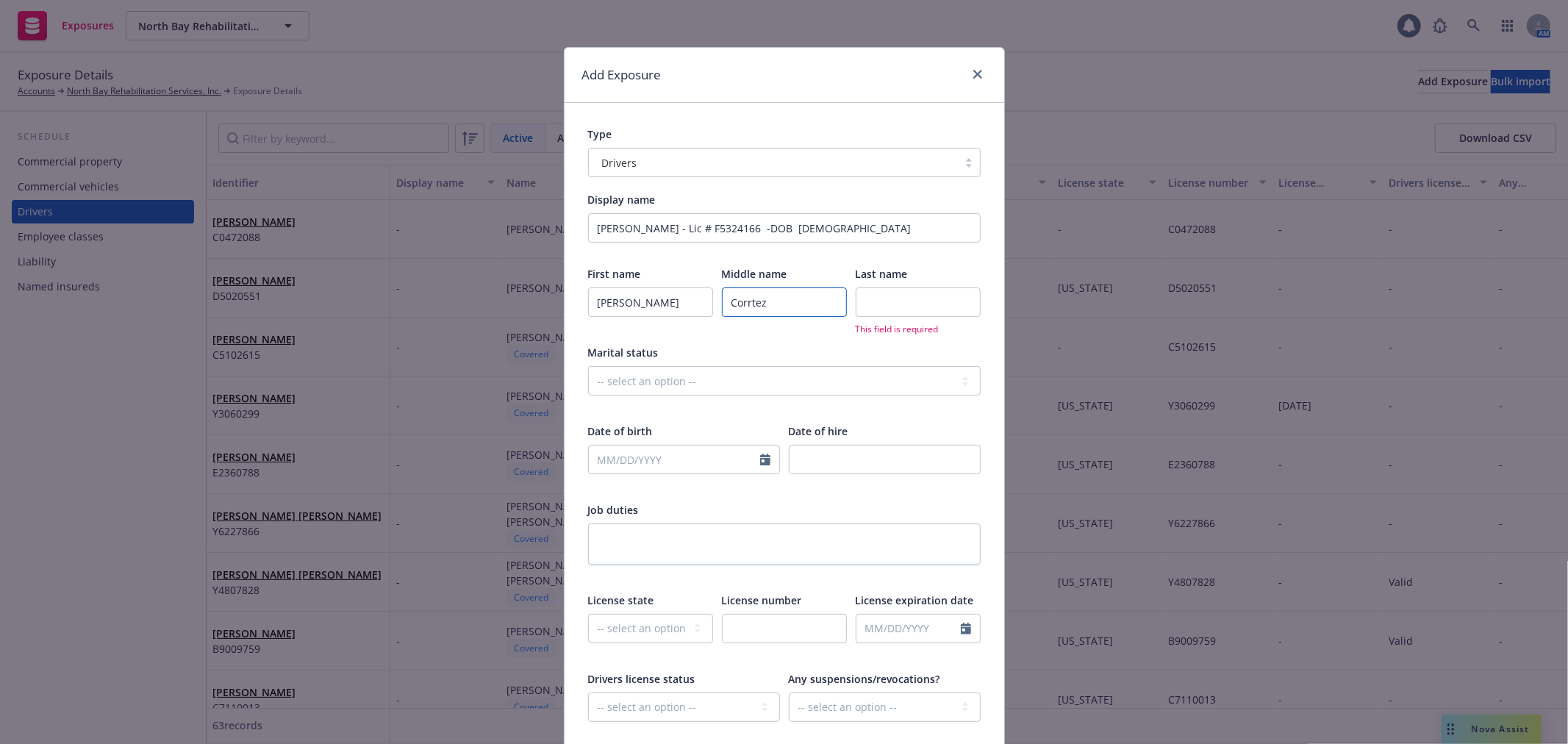
type input "Corrtez"
click at [685, 229] on input "Andrea Cortez Martinez - Lic # F5324166 -DOB 7/15/1995" at bounding box center [784, 227] width 392 height 29
click at [899, 313] on input "text" at bounding box center [918, 302] width 125 height 29
paste input "Martinez"
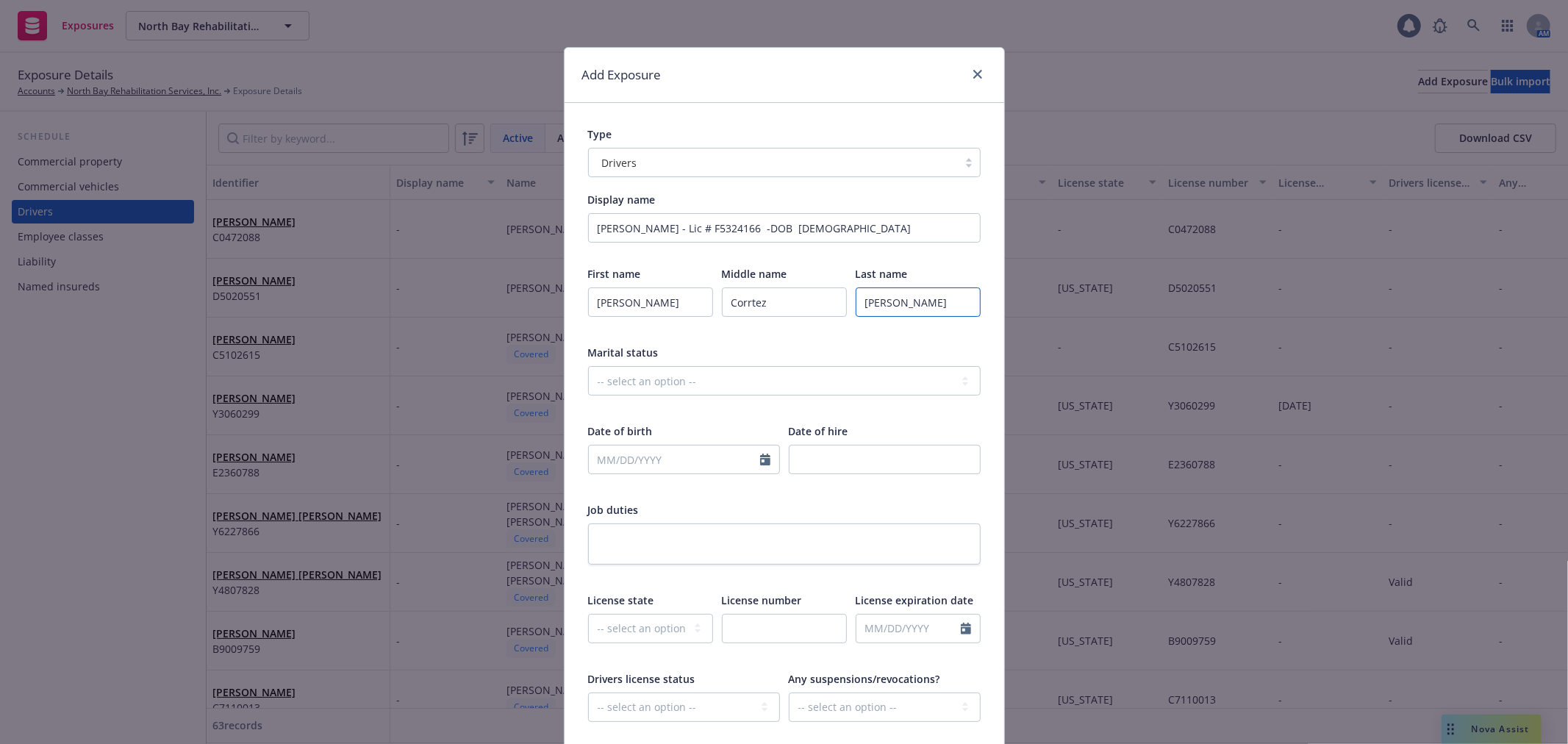
type input "Martinez"
click at [773, 223] on input "Andrea Cortez Martinez - Lic # F5324166 -DOB 7/15/1995" at bounding box center [784, 227] width 392 height 29
type input "Andrea Cortez Martinez - Lic # -DOB 7/15/1995"
click at [685, 627] on select "-- select an option -- Alaska Alabama Arkansas American Samoa Arizona Californi…" at bounding box center [650, 627] width 125 height 29
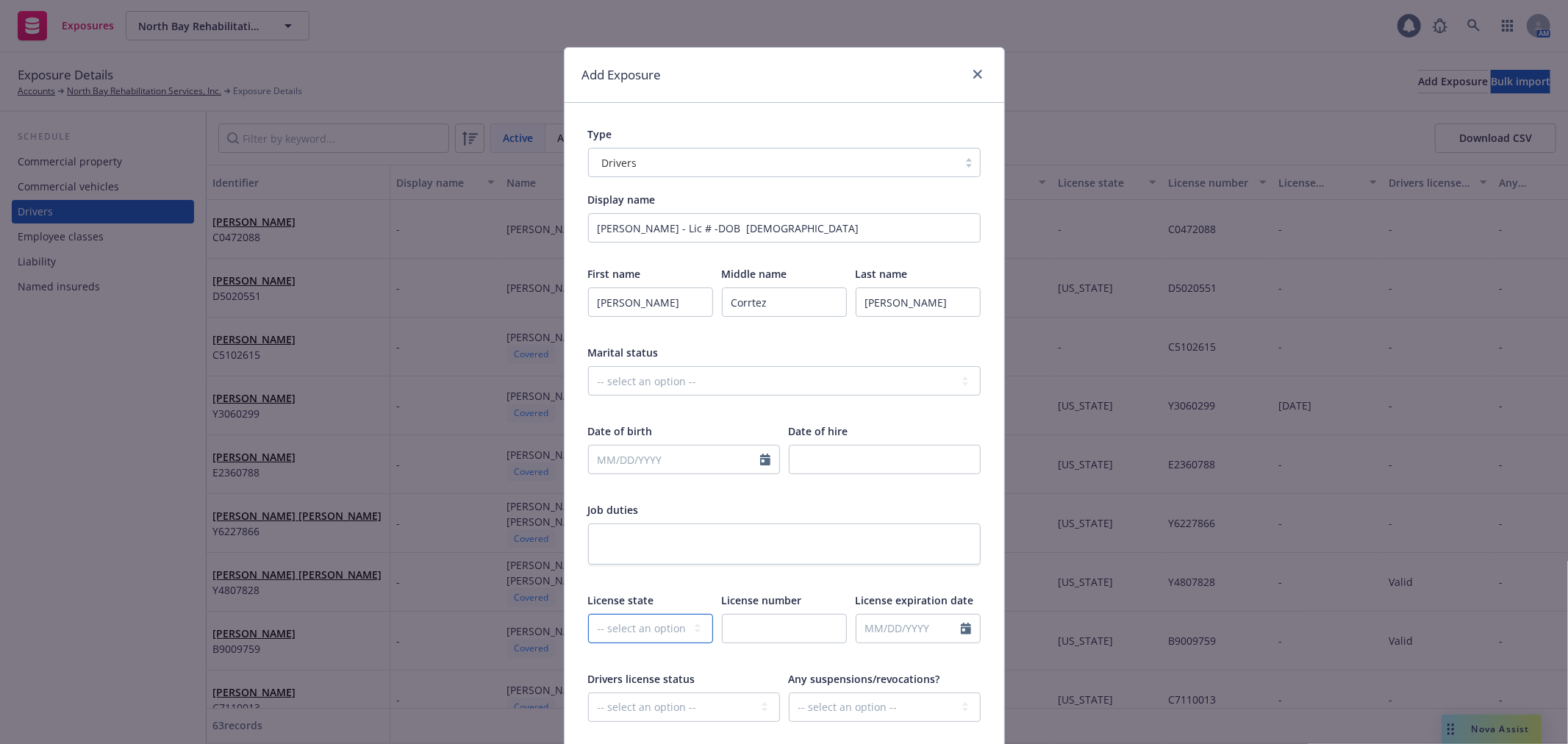
select select "CA"
click at [588, 613] on select "-- select an option -- Alaska Alabama Arkansas American Samoa Arizona Californi…" at bounding box center [650, 627] width 125 height 29
click at [759, 625] on input "text" at bounding box center [784, 627] width 125 height 29
paste input "F5324166"
type input "F5324166"
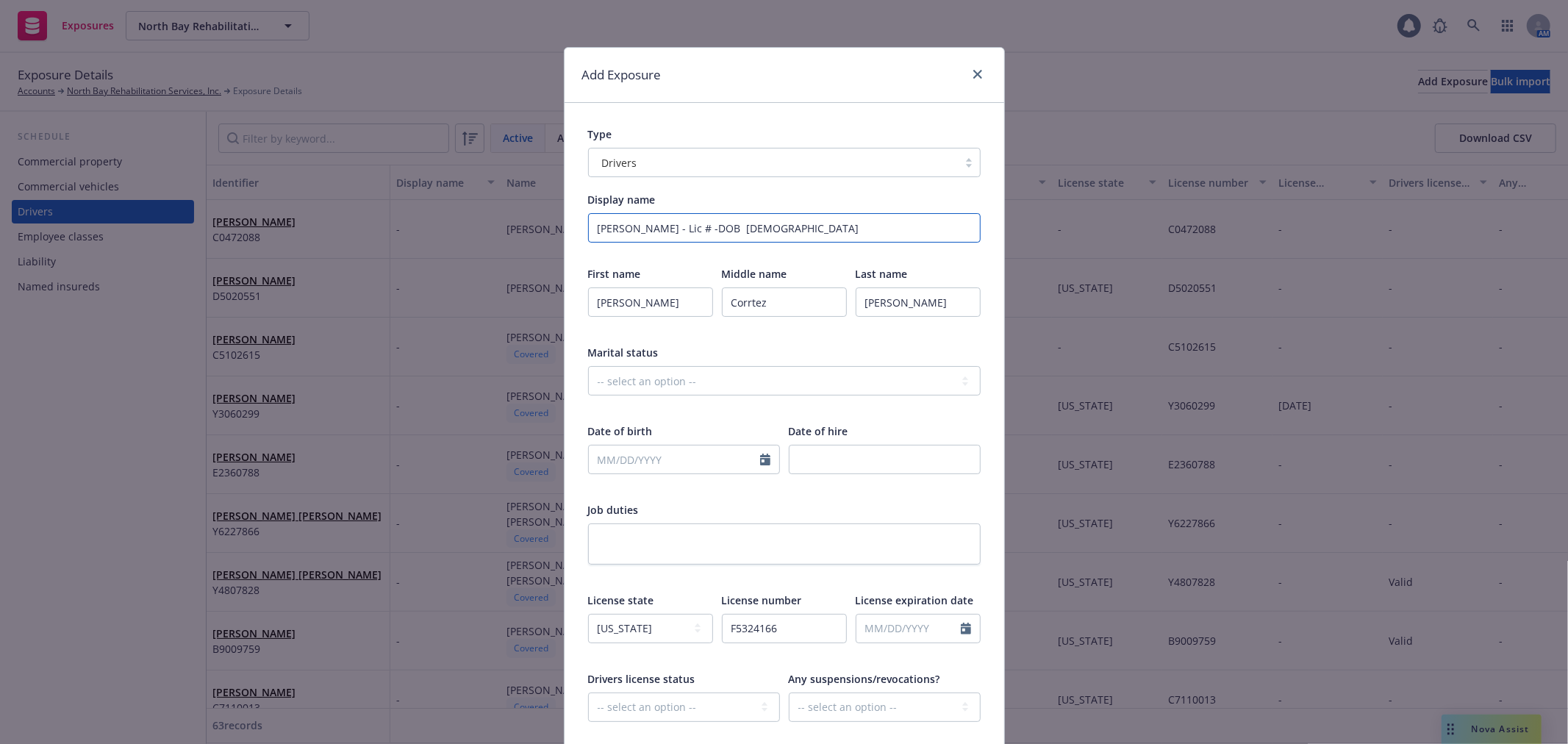
drag, startPoint x: 770, startPoint y: 226, endPoint x: 870, endPoint y: 234, distance: 100.3
click at [870, 230] on input "Andrea Cortez Martinez - Lic # -DOB 7/15/1995" at bounding box center [784, 227] width 392 height 29
type input "Andrea Cortez Martinez - Lic # -DOB"
click at [648, 453] on input "text" at bounding box center [674, 459] width 171 height 28
select select "9"
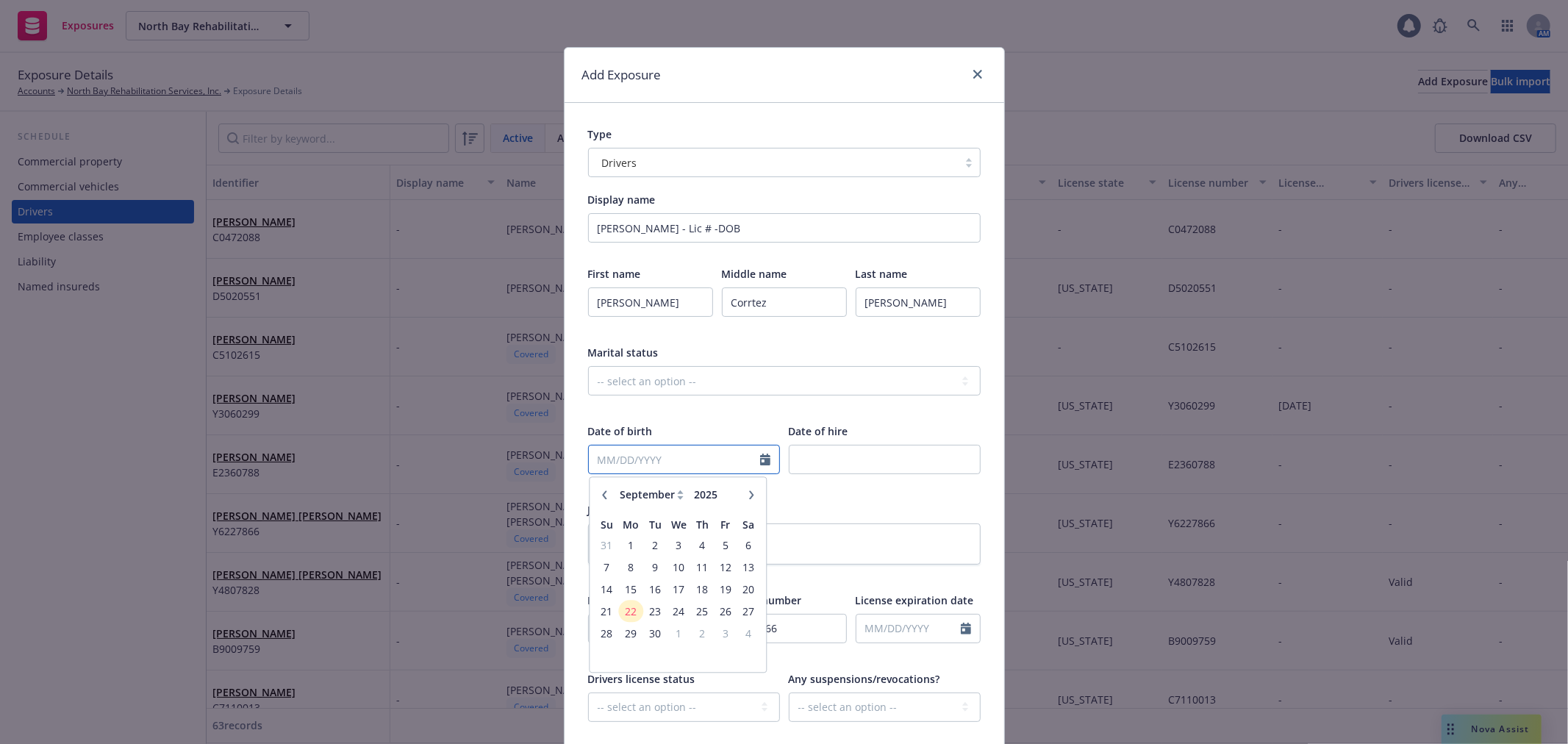
paste input "7/15/1995"
type input "07/15/1995"
click at [830, 233] on input "Andrea Cortez Martinez - Lic # -DOB" at bounding box center [784, 227] width 392 height 29
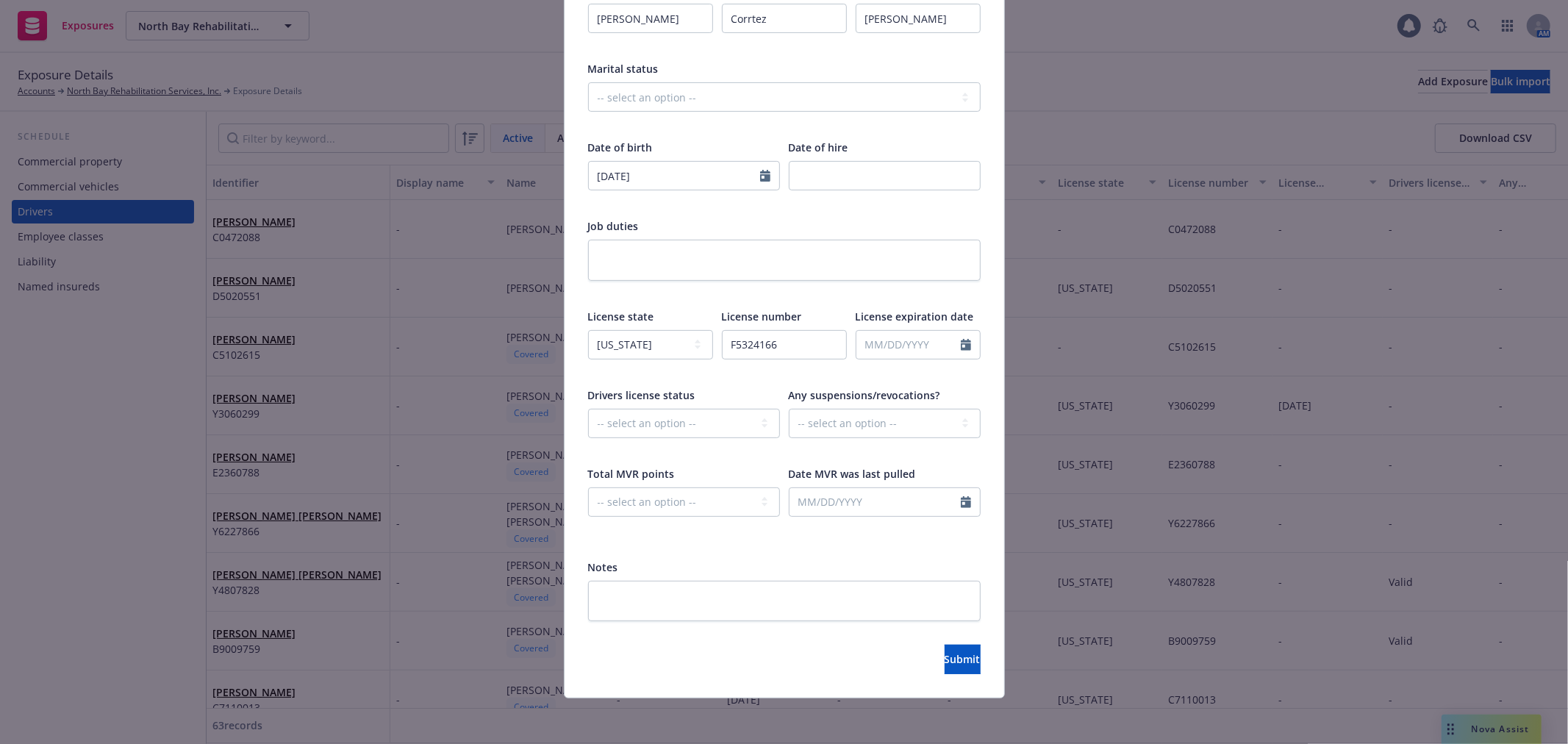
scroll to position [285, 0]
type input "added 9/22/25"
click at [947, 659] on span "Submit" at bounding box center [963, 658] width 36 height 14
